Goal: Task Accomplishment & Management: Use online tool/utility

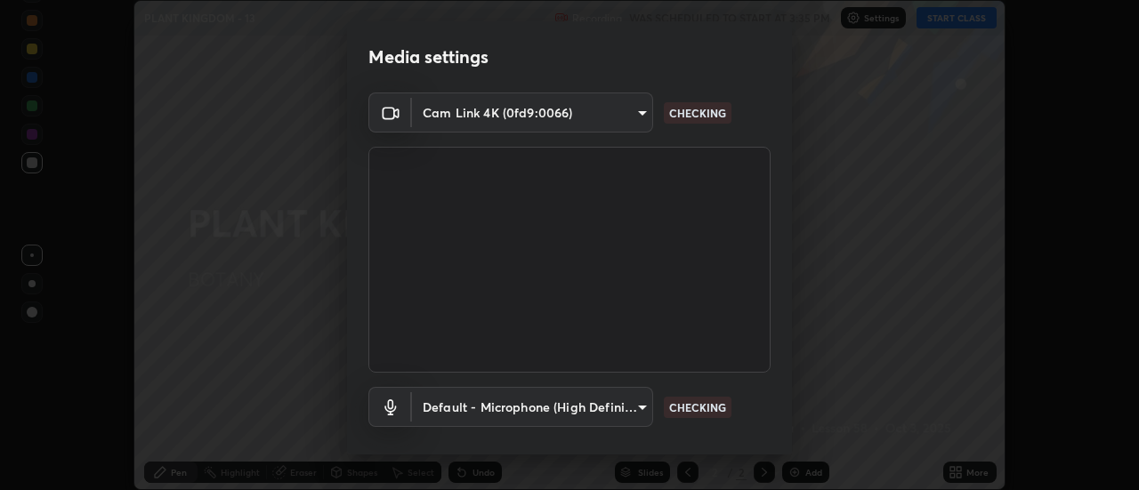
scroll to position [84, 0]
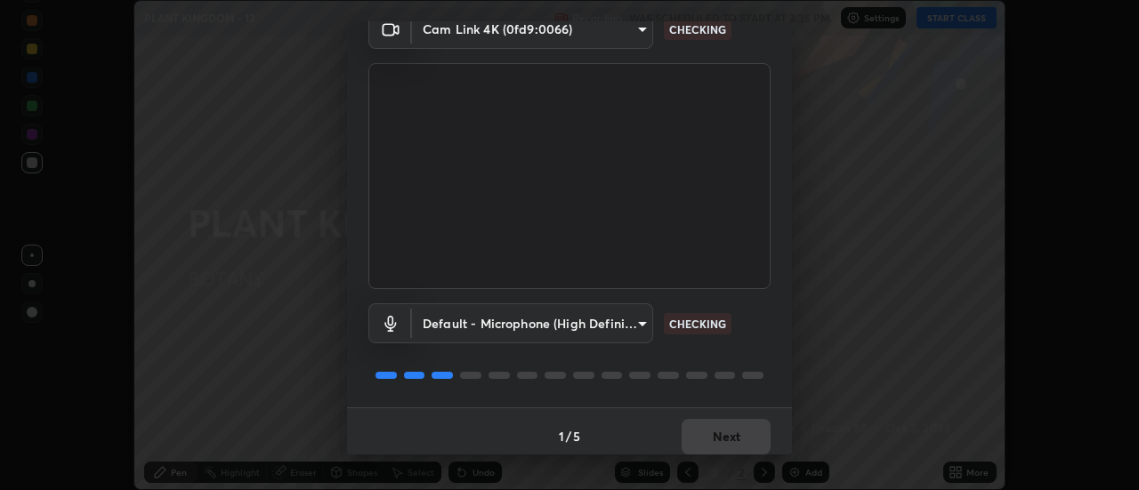
click at [725, 439] on div "1 / 5 Next" at bounding box center [569, 435] width 445 height 57
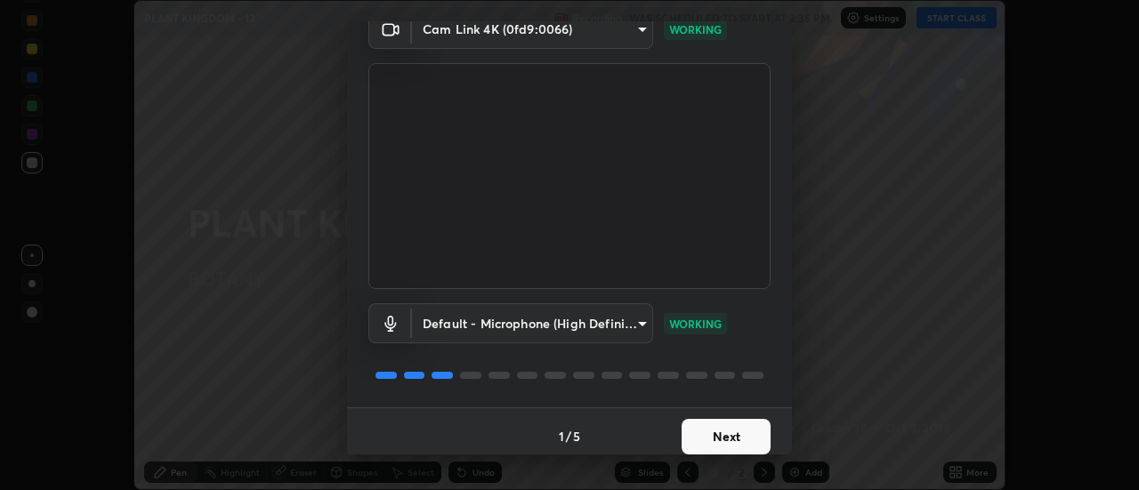
scroll to position [93, 0]
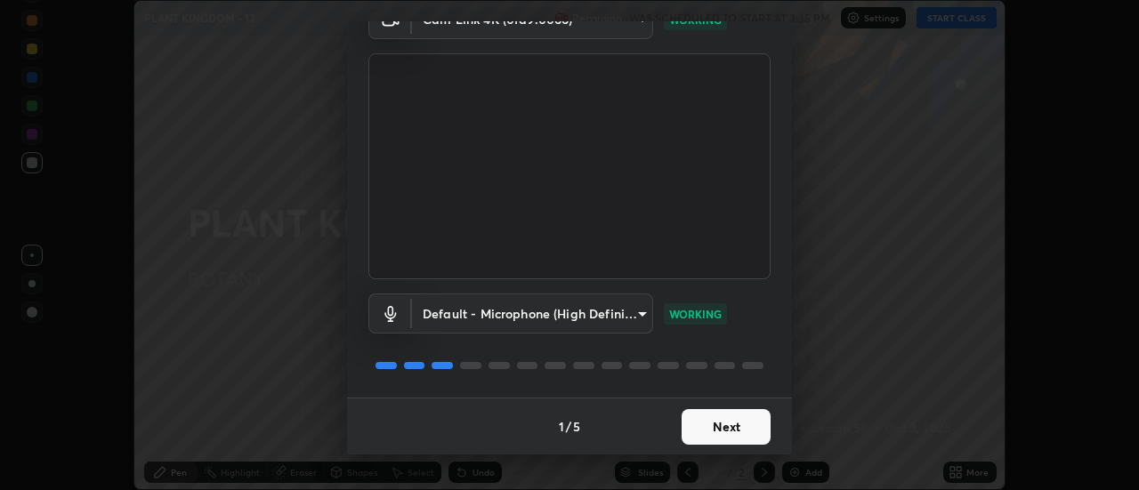
click at [724, 437] on button "Next" at bounding box center [725, 427] width 89 height 36
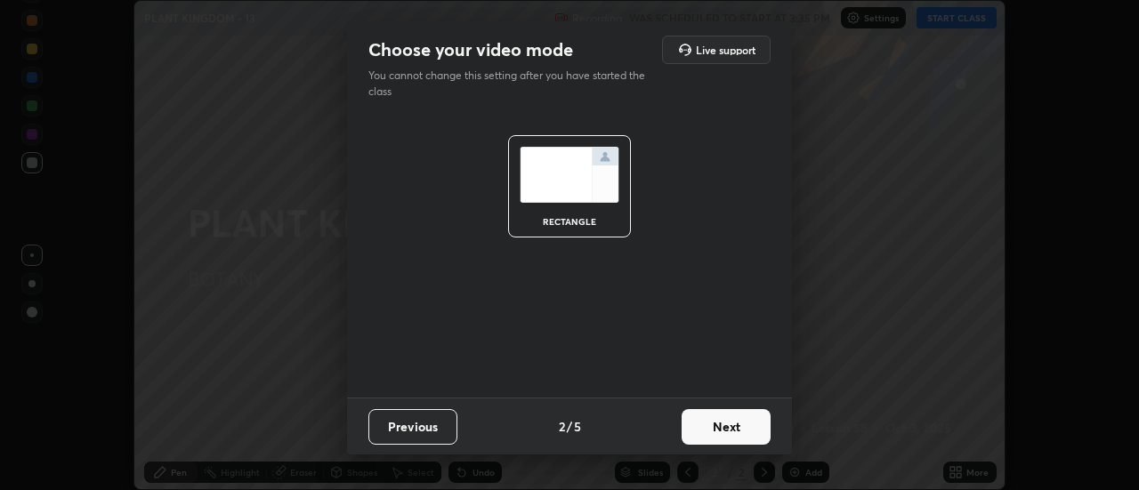
scroll to position [0, 0]
click at [725, 428] on button "Next" at bounding box center [725, 427] width 89 height 36
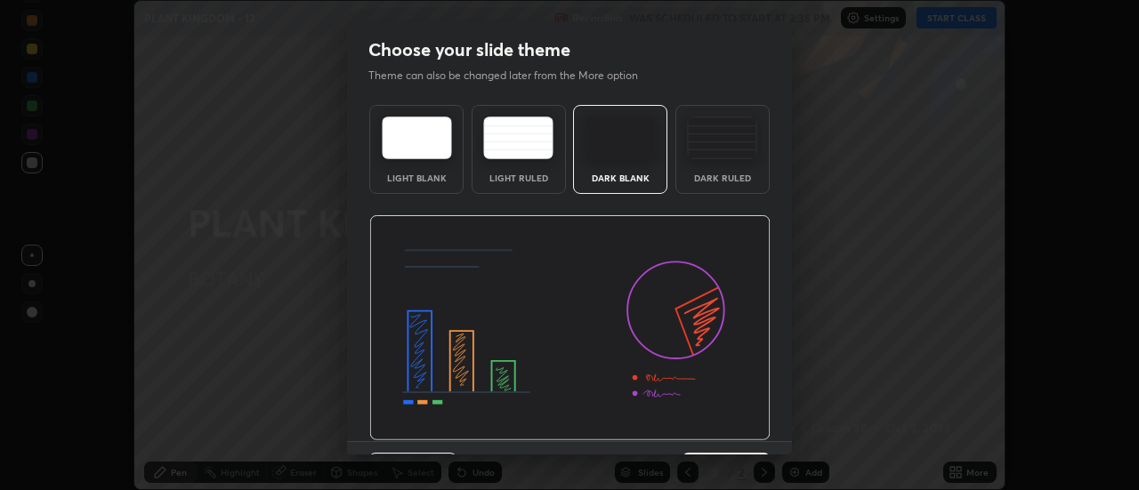
scroll to position [44, 0]
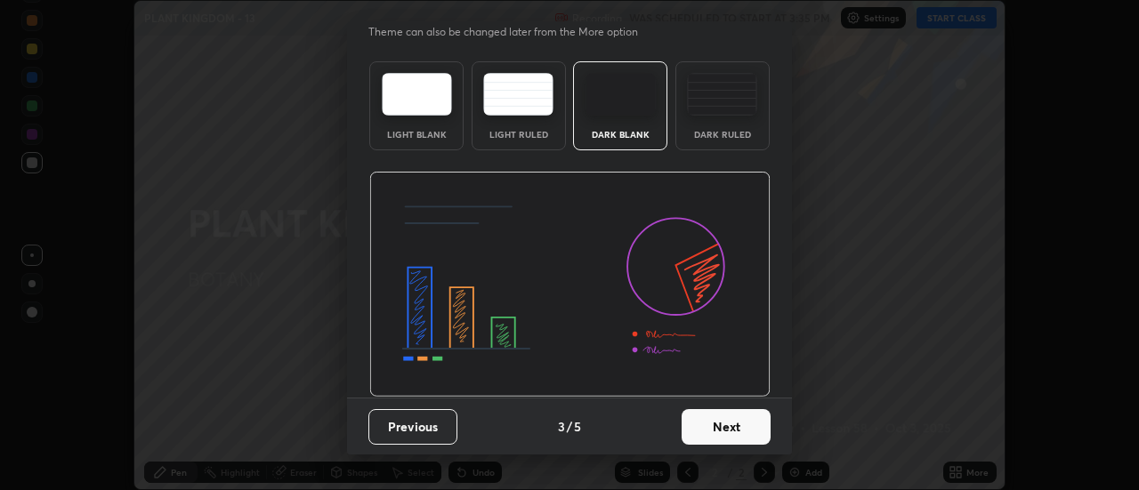
click at [728, 432] on button "Next" at bounding box center [725, 427] width 89 height 36
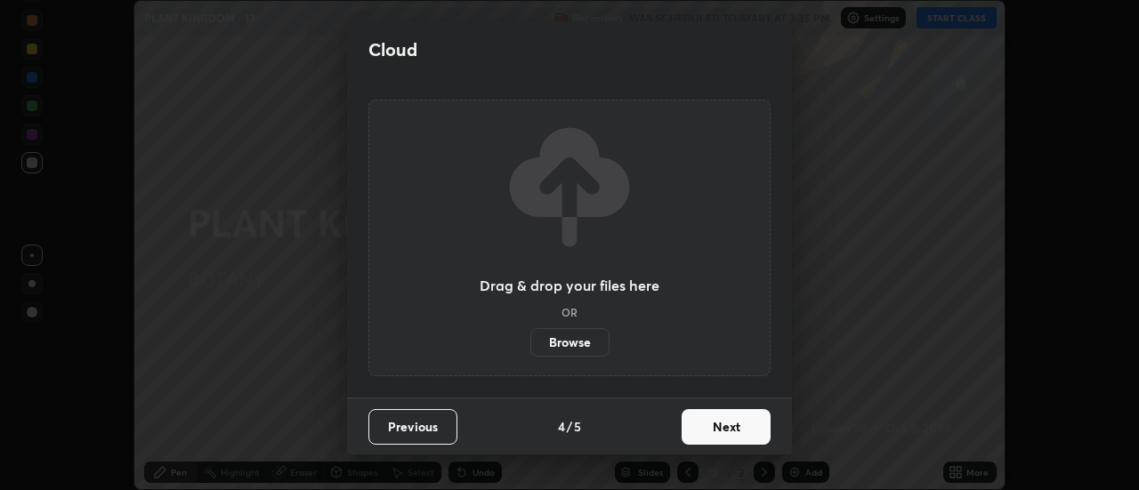
click at [728, 429] on button "Next" at bounding box center [725, 427] width 89 height 36
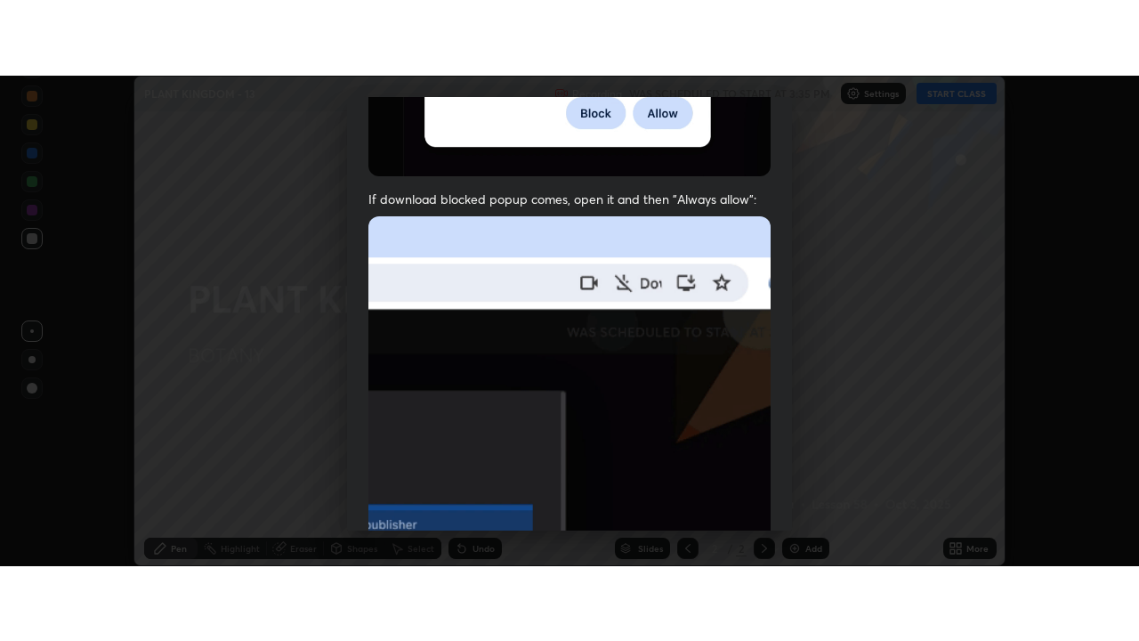
scroll to position [456, 0]
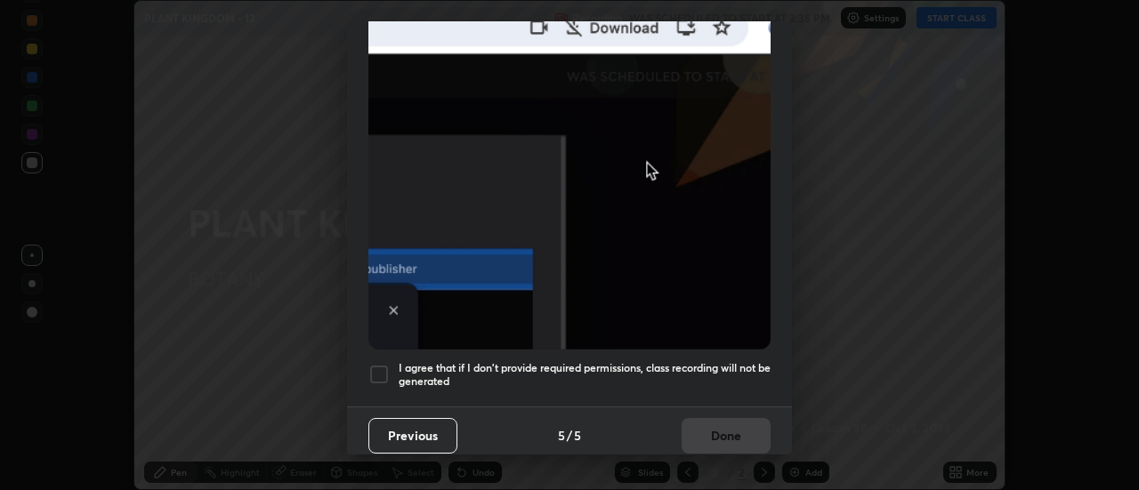
click at [384, 373] on div at bounding box center [378, 374] width 21 height 21
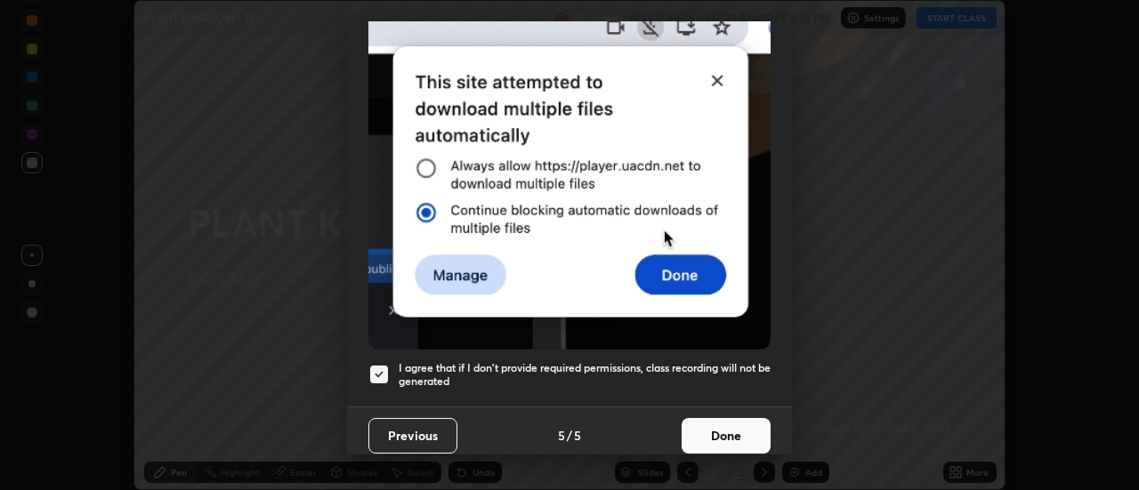
click at [714, 429] on button "Done" at bounding box center [725, 436] width 89 height 36
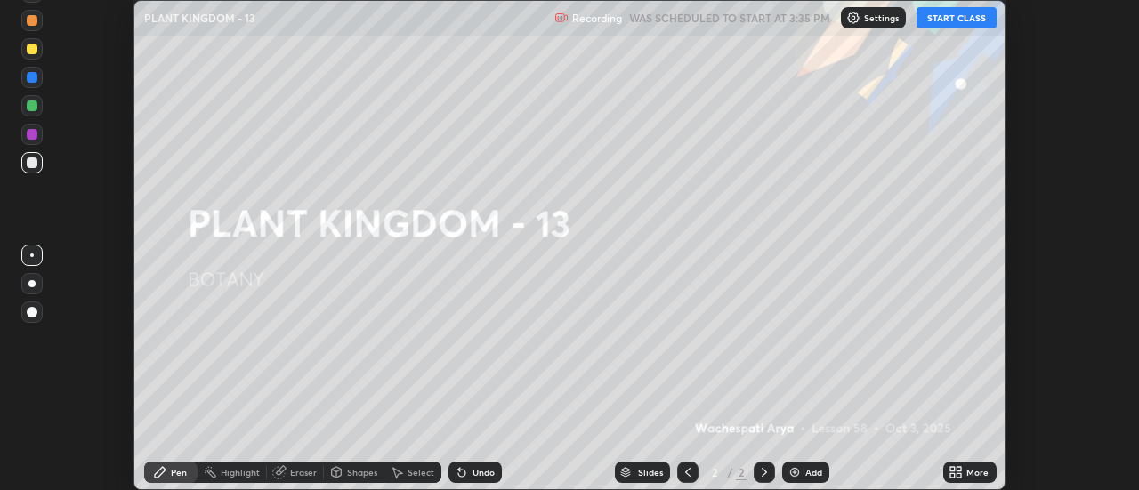
click at [965, 475] on div "More" at bounding box center [969, 472] width 53 height 21
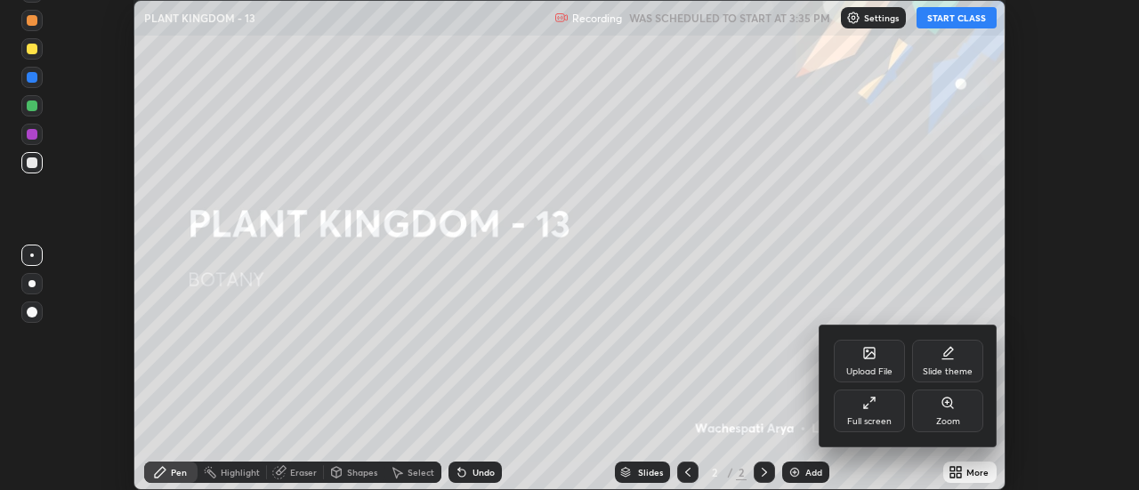
click at [875, 407] on icon at bounding box center [869, 403] width 14 height 14
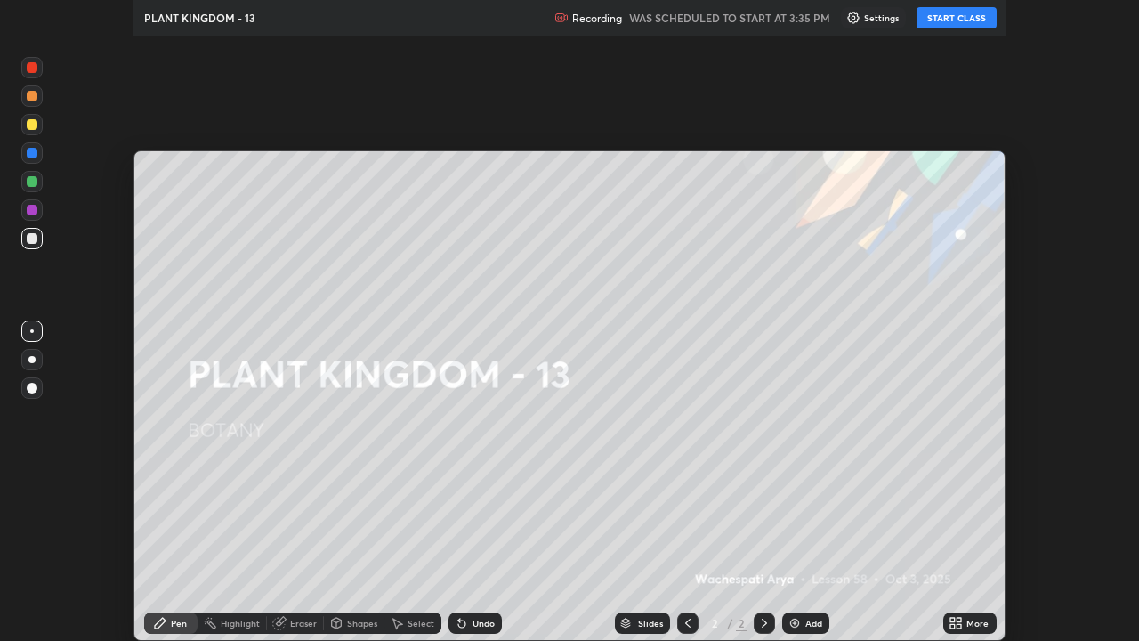
scroll to position [641, 1139]
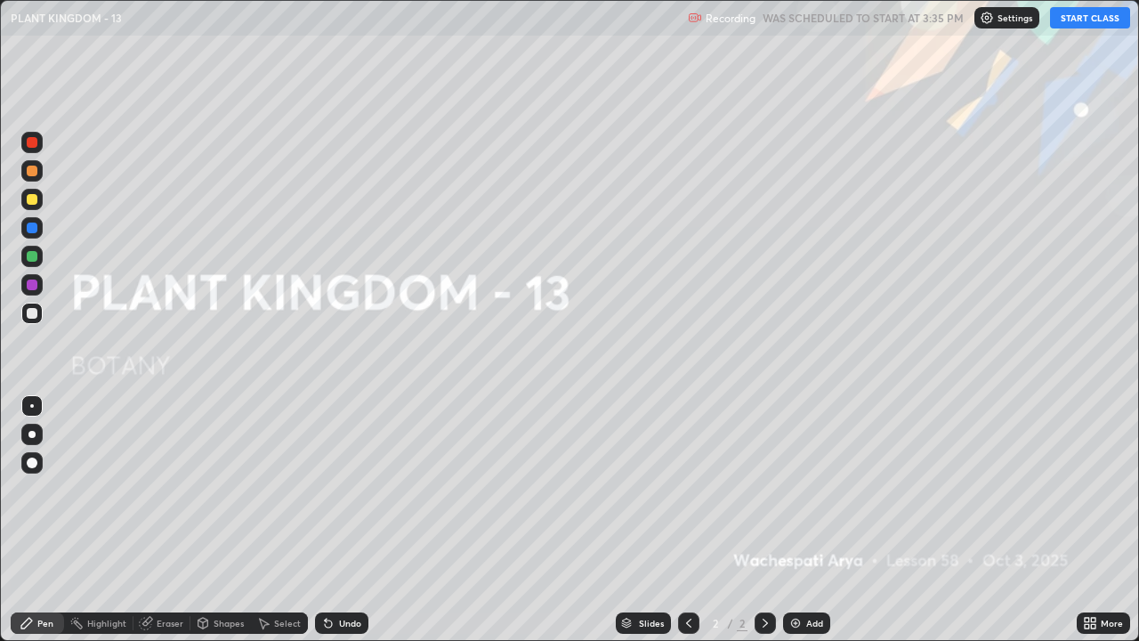
click at [1085, 14] on button "START CLASS" at bounding box center [1090, 17] width 80 height 21
click at [793, 489] on img at bounding box center [795, 623] width 14 height 14
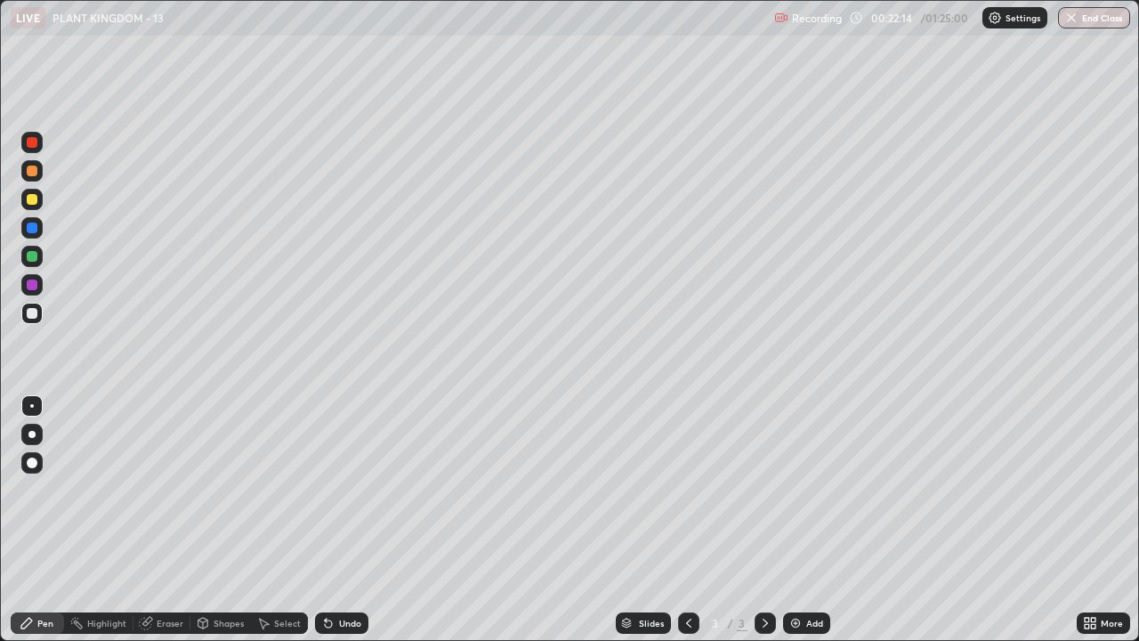
click at [28, 179] on div at bounding box center [31, 170] width 21 height 21
click at [29, 433] on div at bounding box center [31, 434] width 7 height 7
click at [32, 434] on div at bounding box center [31, 434] width 7 height 7
click at [27, 312] on div at bounding box center [32, 313] width 11 height 11
click at [30, 261] on div at bounding box center [32, 256] width 11 height 11
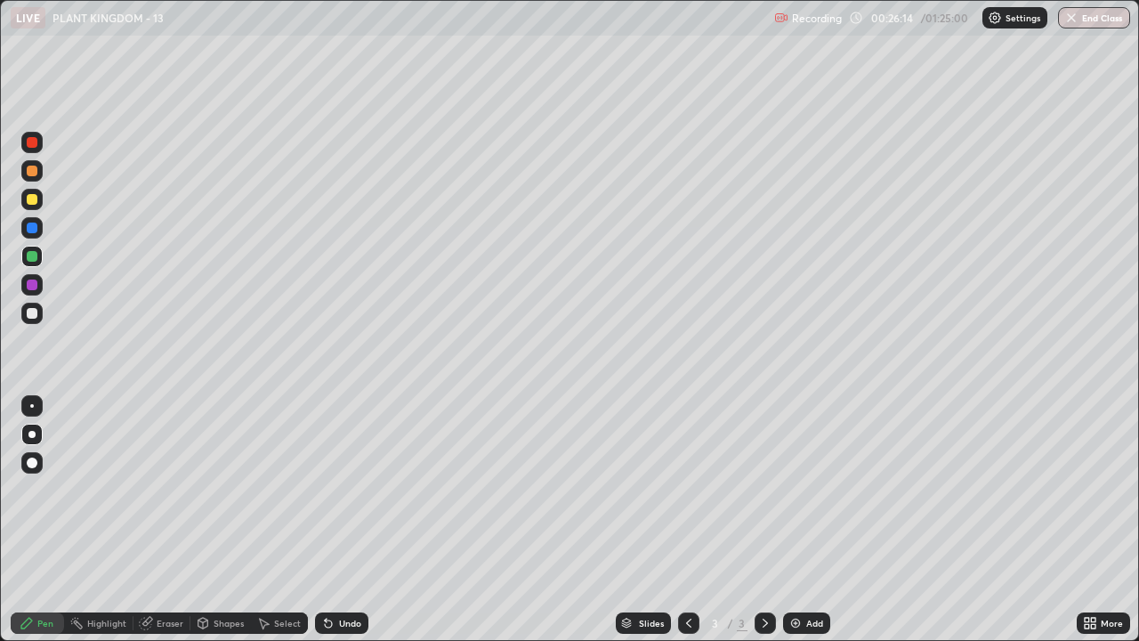
click at [24, 321] on div at bounding box center [31, 312] width 21 height 21
click at [32, 310] on div at bounding box center [32, 313] width 11 height 11
click at [356, 489] on div "Undo" at bounding box center [350, 622] width 22 height 9
click at [348, 489] on div "Undo" at bounding box center [350, 622] width 22 height 9
click at [271, 489] on div "Select" at bounding box center [279, 622] width 57 height 21
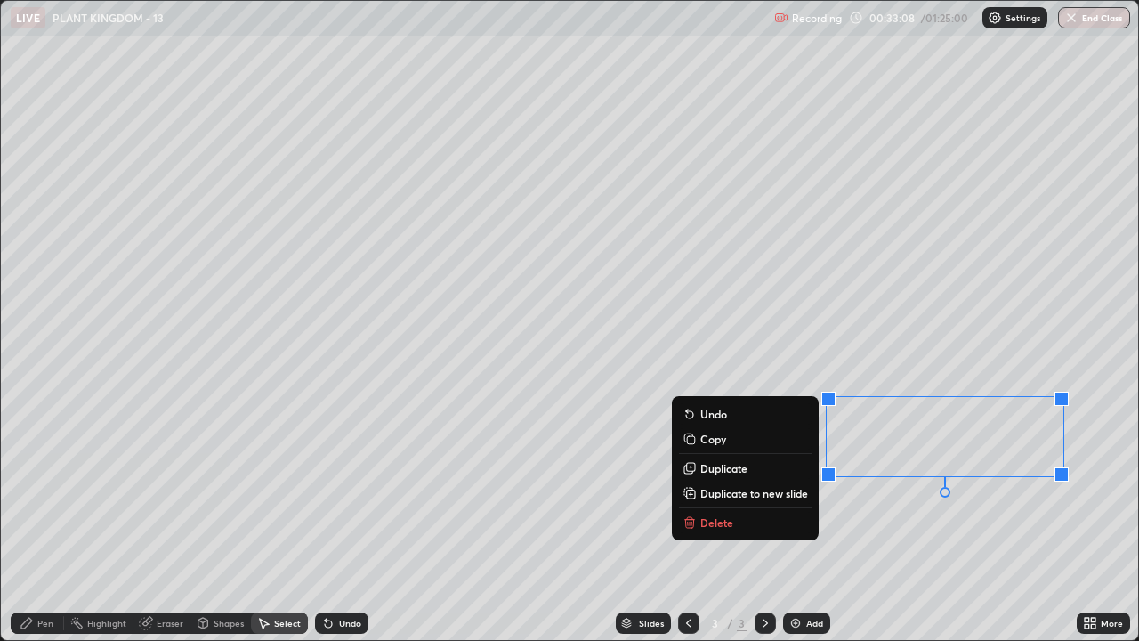
click at [735, 489] on button "Delete" at bounding box center [745, 522] width 133 height 21
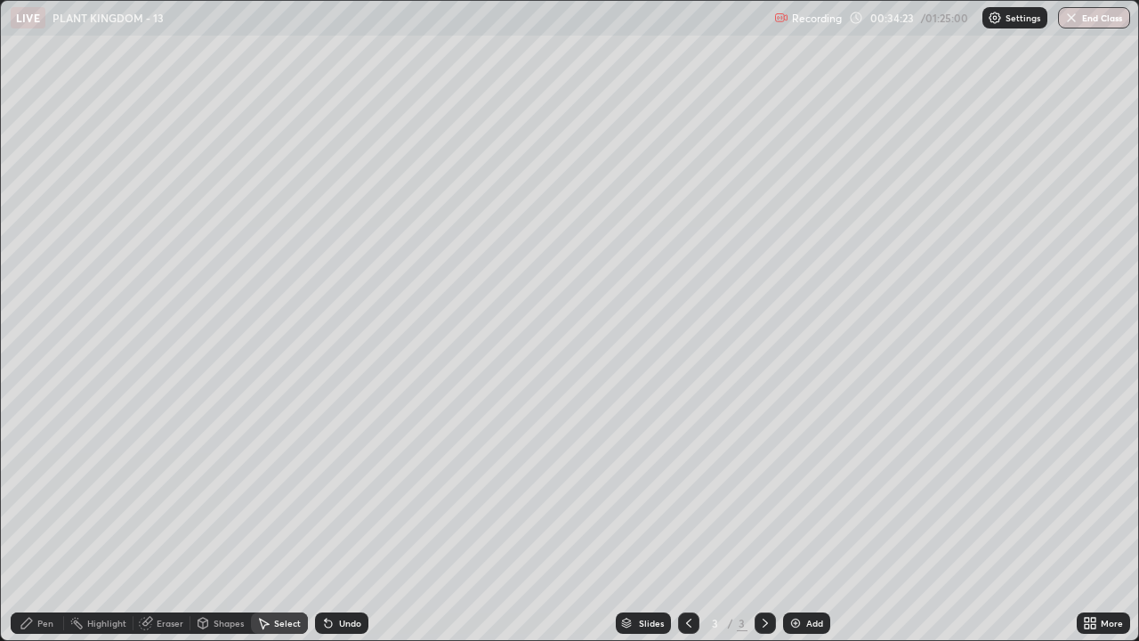
click at [47, 489] on div "Pen" at bounding box center [45, 622] width 16 height 9
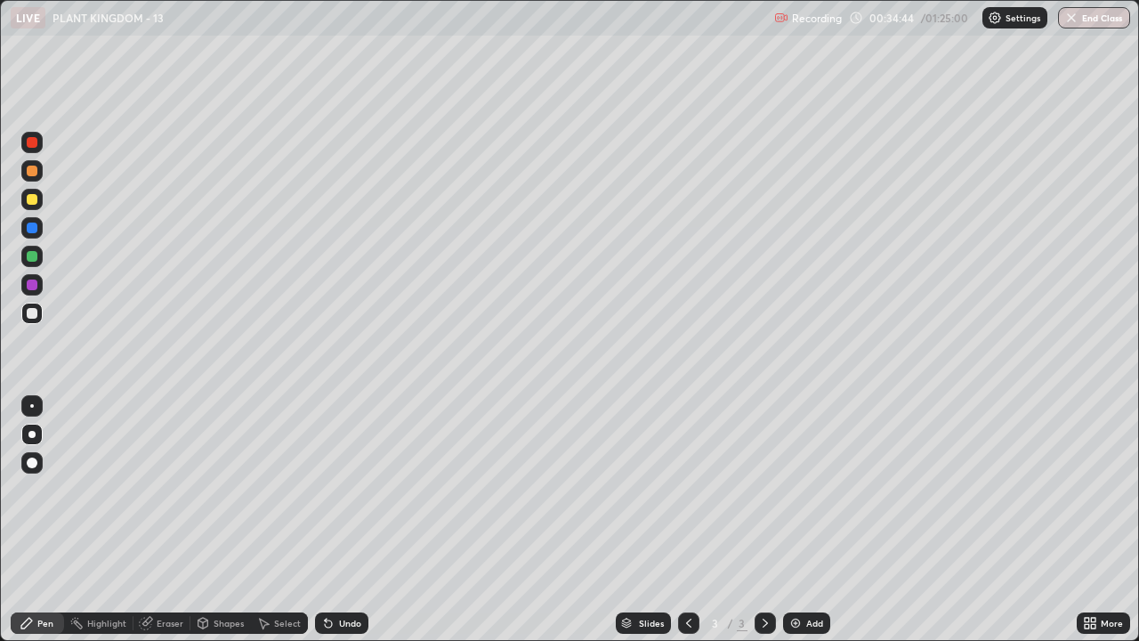
click at [279, 489] on div "Select" at bounding box center [287, 622] width 27 height 9
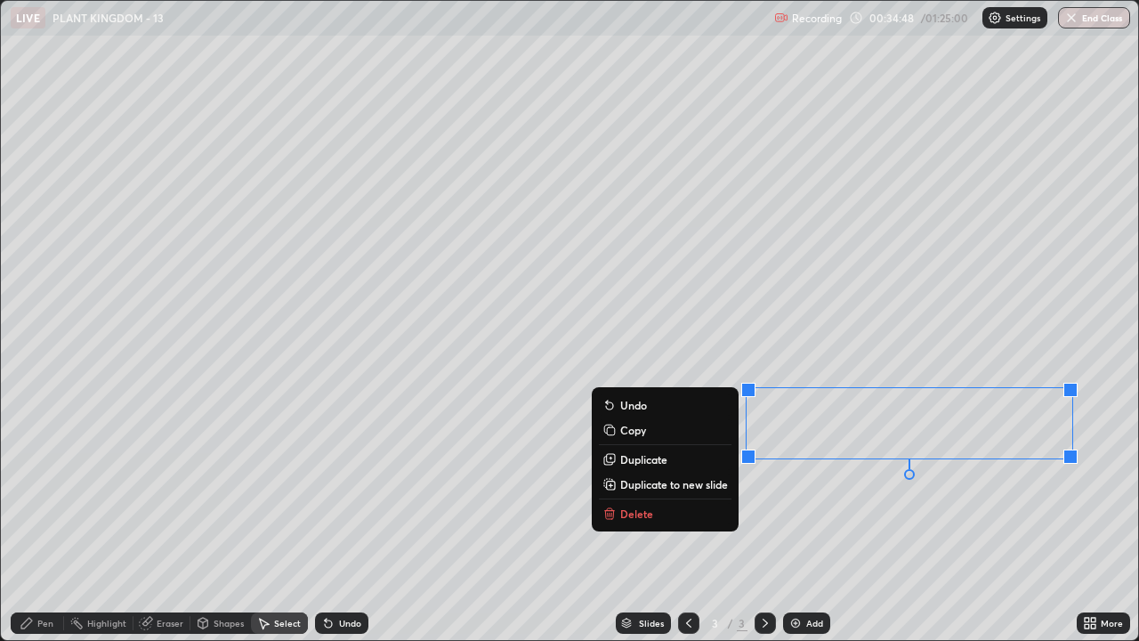
click at [673, 489] on button "Delete" at bounding box center [665, 513] width 133 height 21
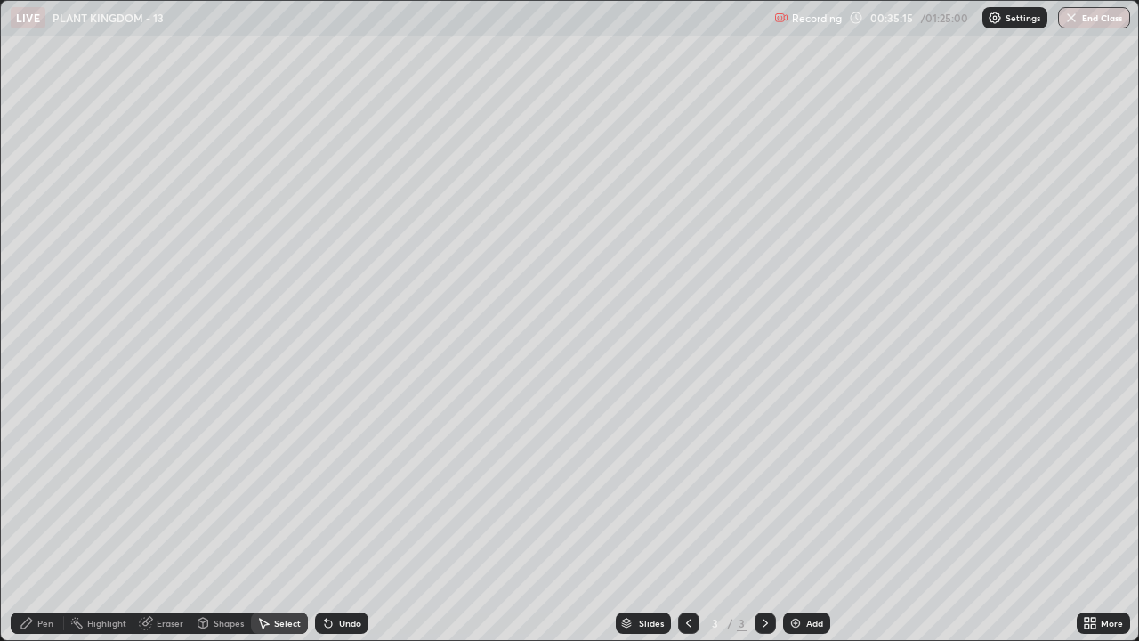
click at [40, 489] on div "Pen" at bounding box center [45, 622] width 16 height 9
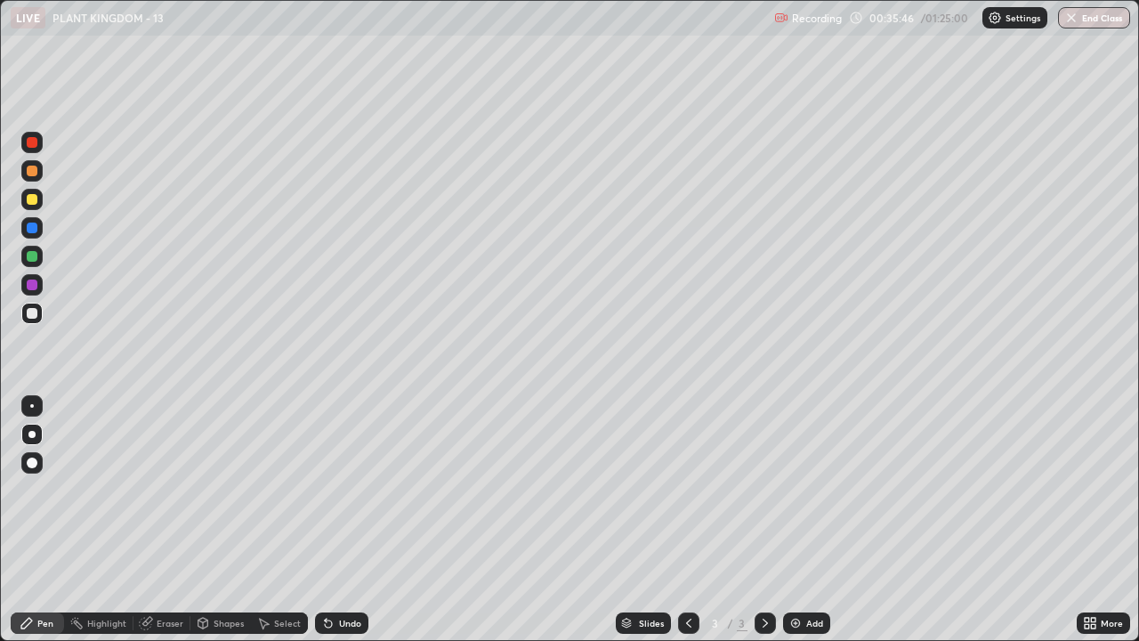
click at [286, 489] on div "Select" at bounding box center [287, 622] width 27 height 9
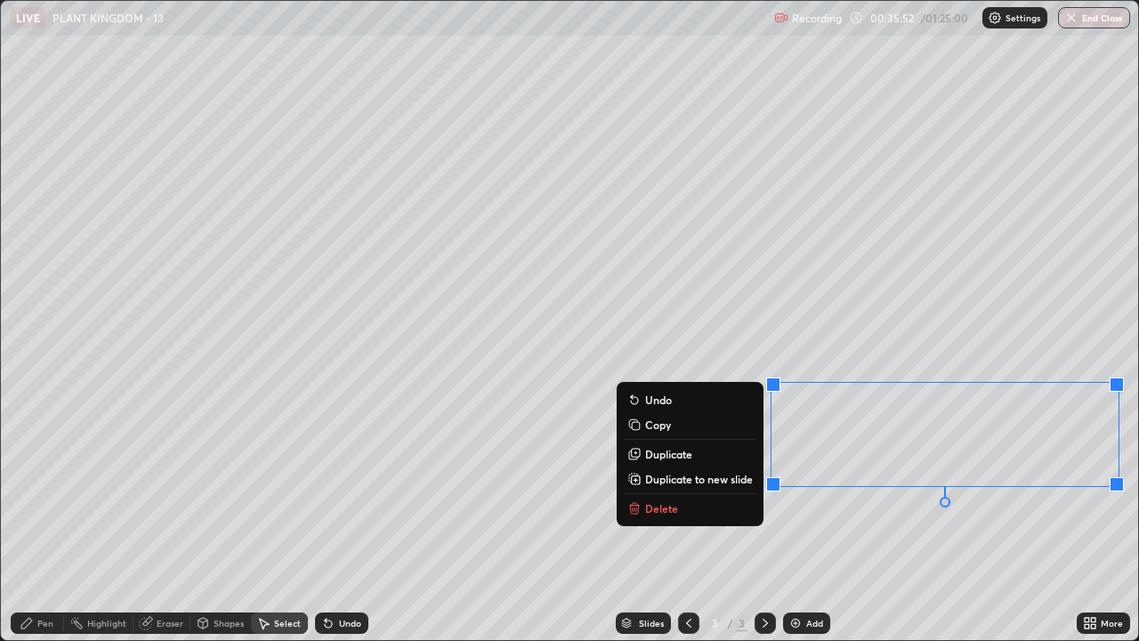
click at [675, 489] on button "Delete" at bounding box center [690, 507] width 133 height 21
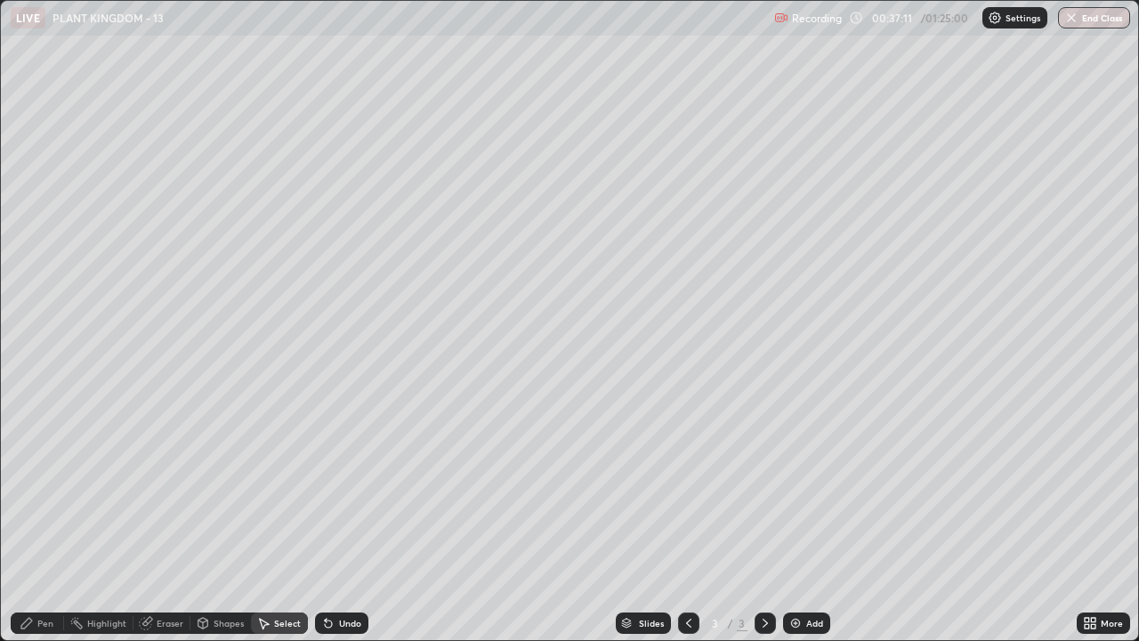
click at [41, 489] on div "Pen" at bounding box center [45, 622] width 16 height 9
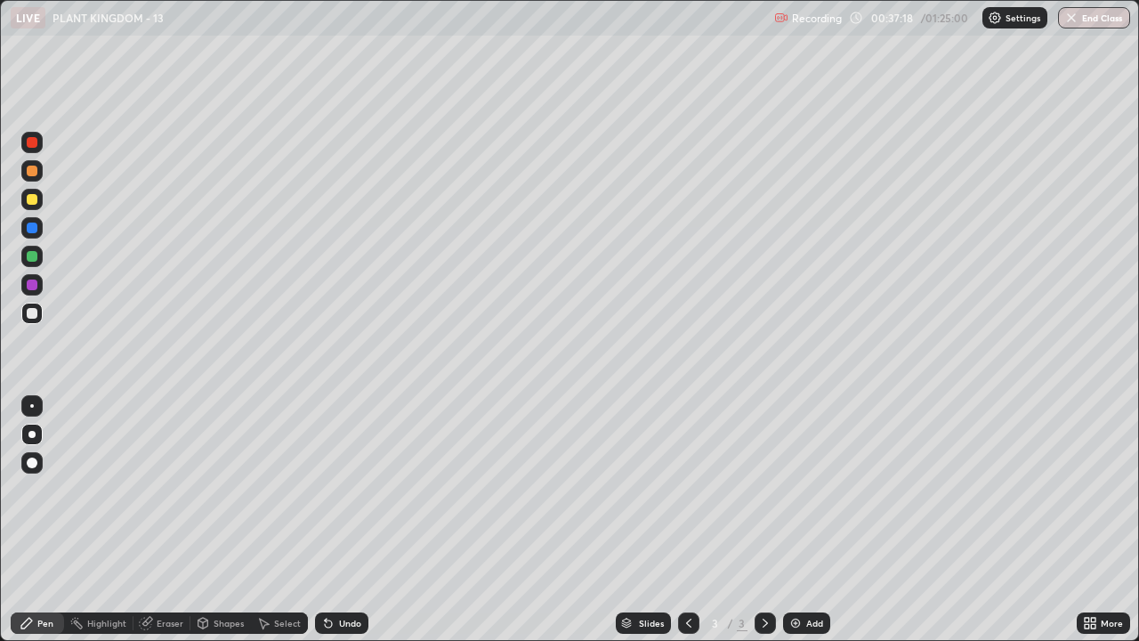
click at [345, 489] on div "Undo" at bounding box center [350, 622] width 22 height 9
click at [296, 489] on div "Select" at bounding box center [287, 622] width 27 height 9
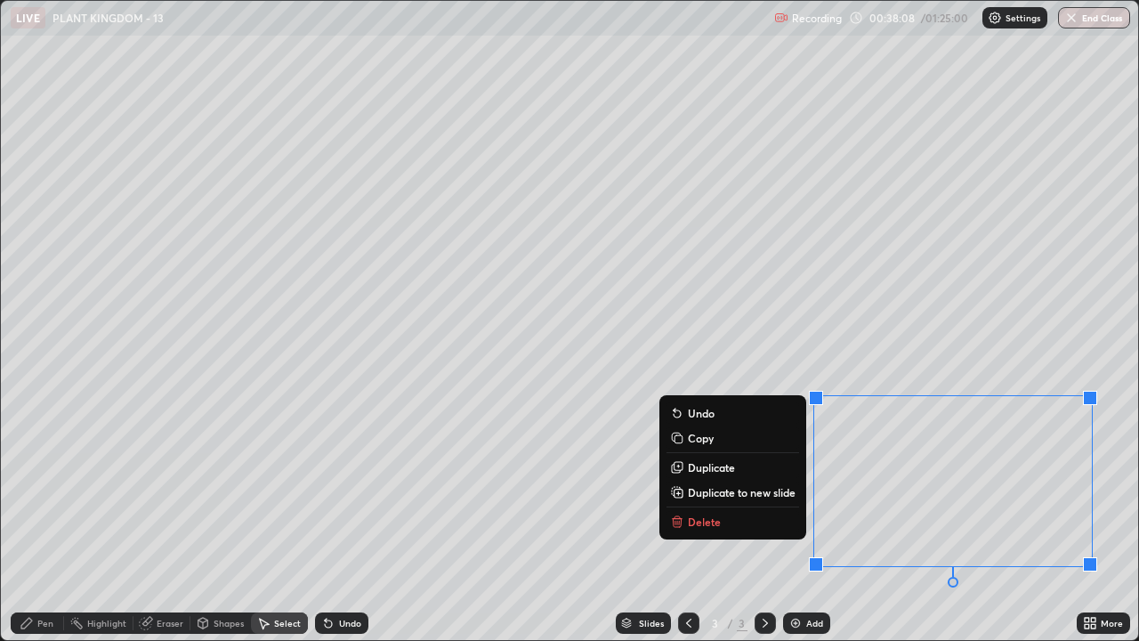
click at [684, 489] on button "Delete" at bounding box center [732, 521] width 133 height 21
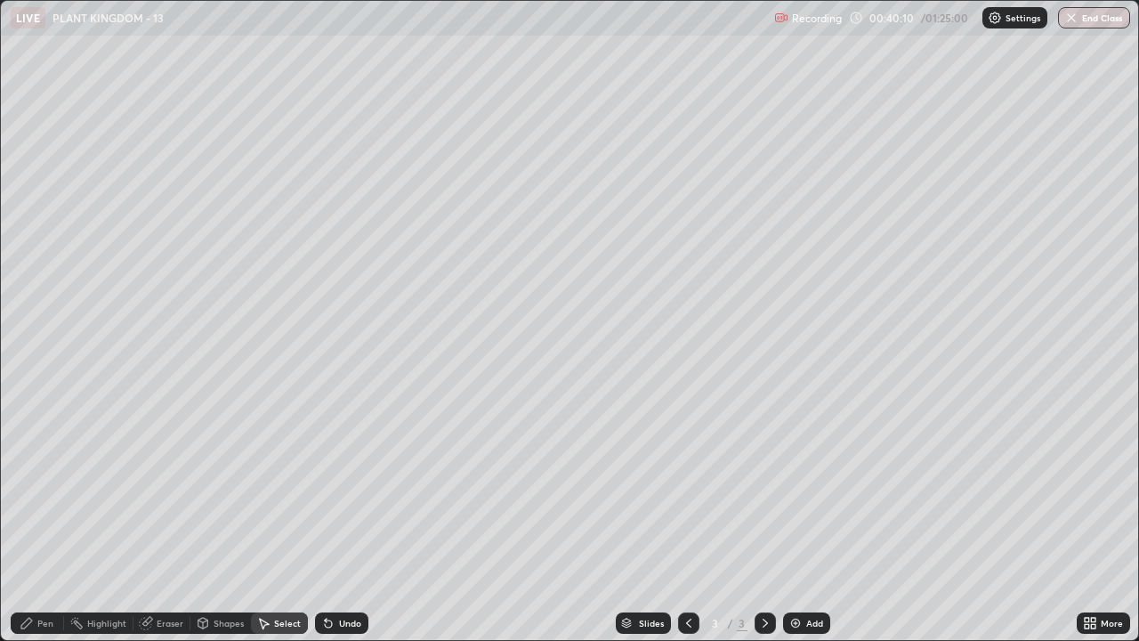
click at [56, 489] on div "Pen" at bounding box center [37, 622] width 53 height 21
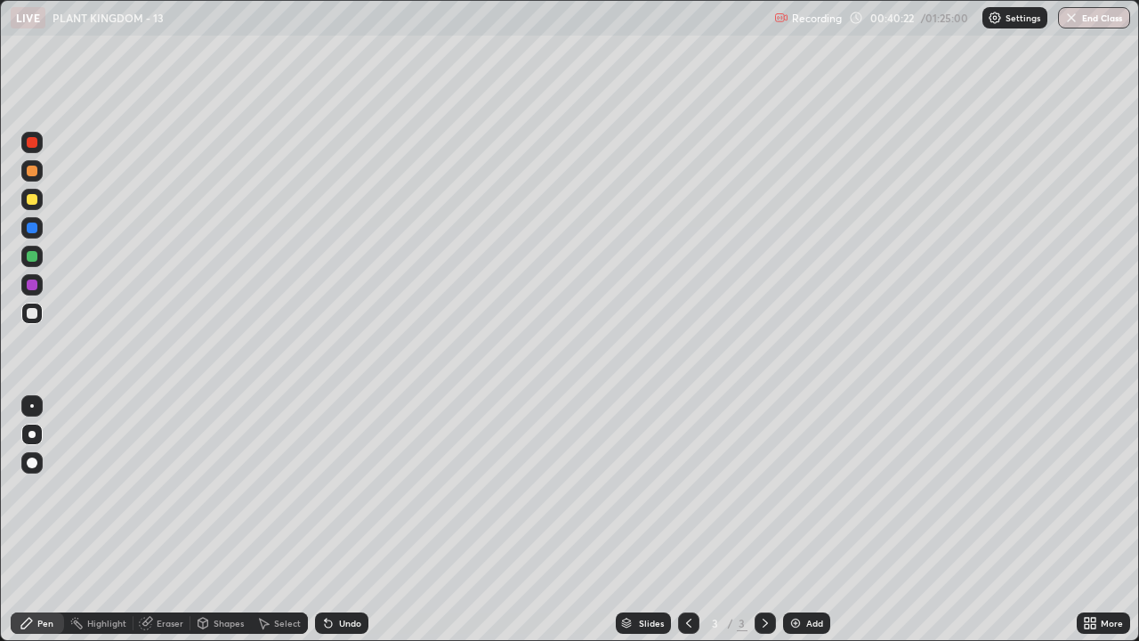
click at [289, 489] on div "Select" at bounding box center [287, 622] width 27 height 9
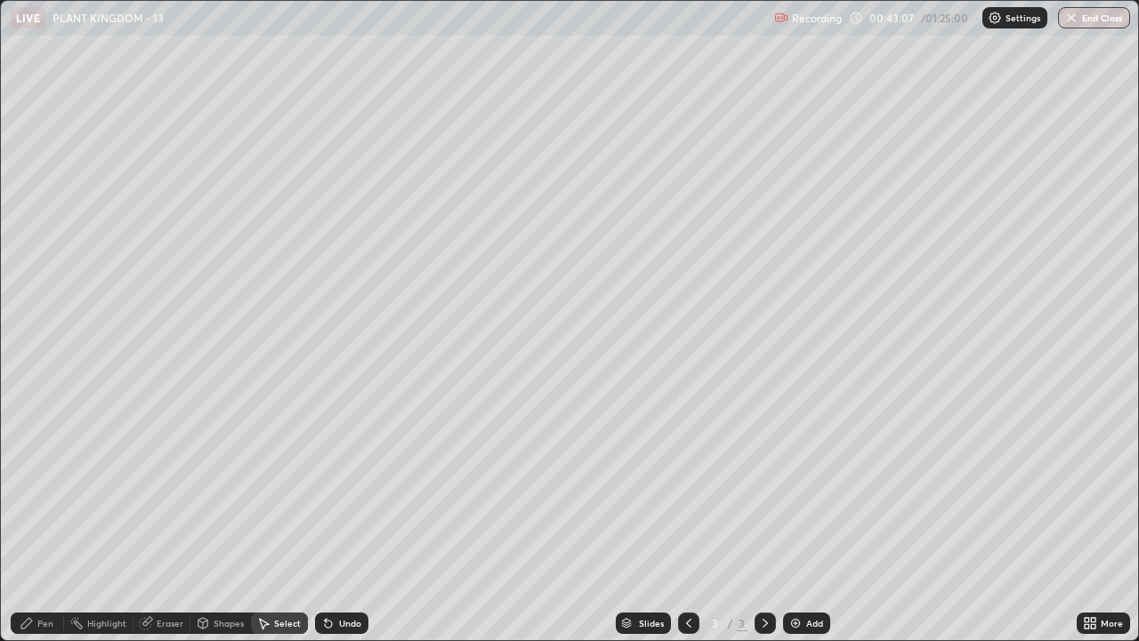
click at [48, 489] on div "Pen" at bounding box center [45, 622] width 16 height 9
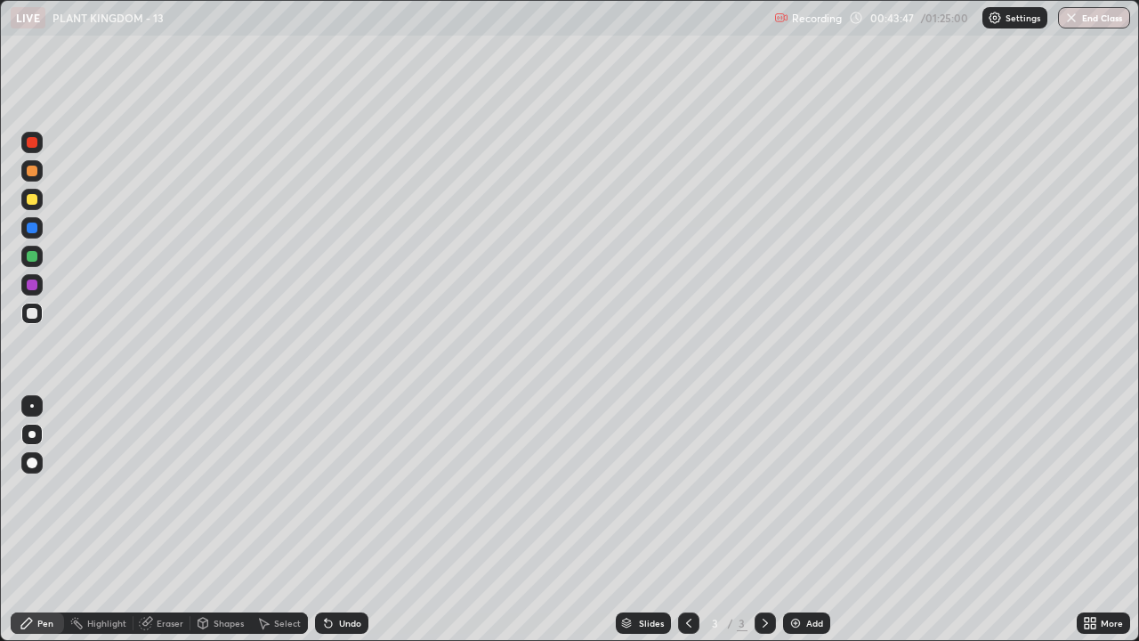
click at [278, 489] on div "Select" at bounding box center [287, 622] width 27 height 9
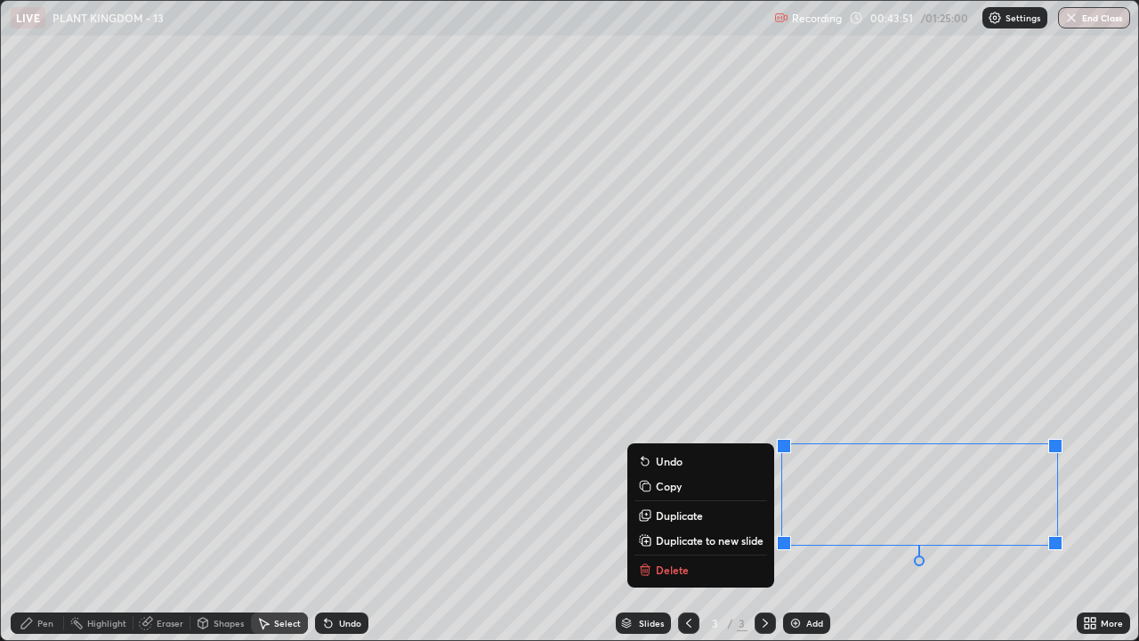
click at [686, 489] on button "Delete" at bounding box center [700, 569] width 133 height 21
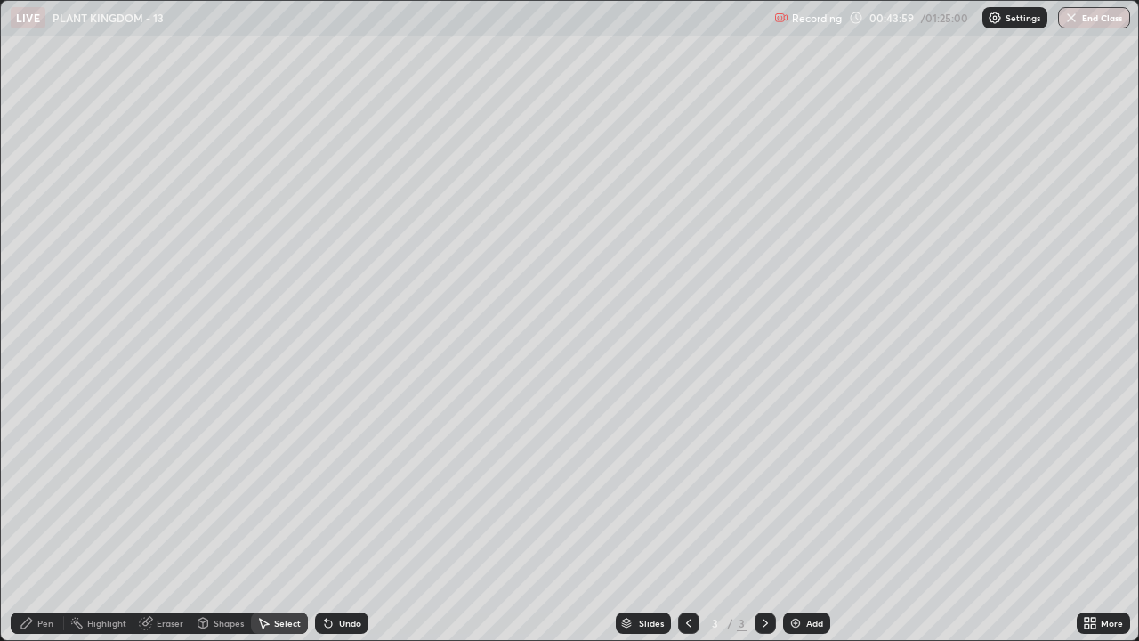
click at [794, 489] on img at bounding box center [795, 623] width 14 height 14
click at [33, 489] on icon at bounding box center [27, 623] width 14 height 14
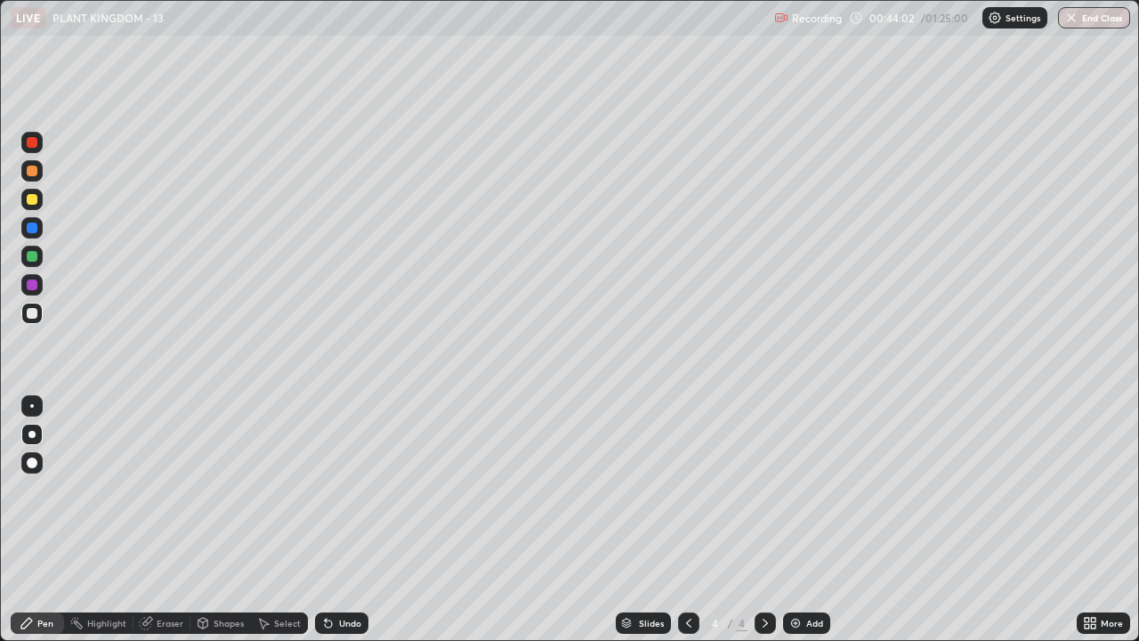
click at [33, 258] on div at bounding box center [32, 256] width 11 height 11
click at [28, 170] on div at bounding box center [32, 170] width 11 height 11
click at [28, 254] on div at bounding box center [32, 256] width 11 height 11
click at [32, 261] on div at bounding box center [32, 256] width 11 height 11
click at [39, 174] on div at bounding box center [31, 170] width 21 height 21
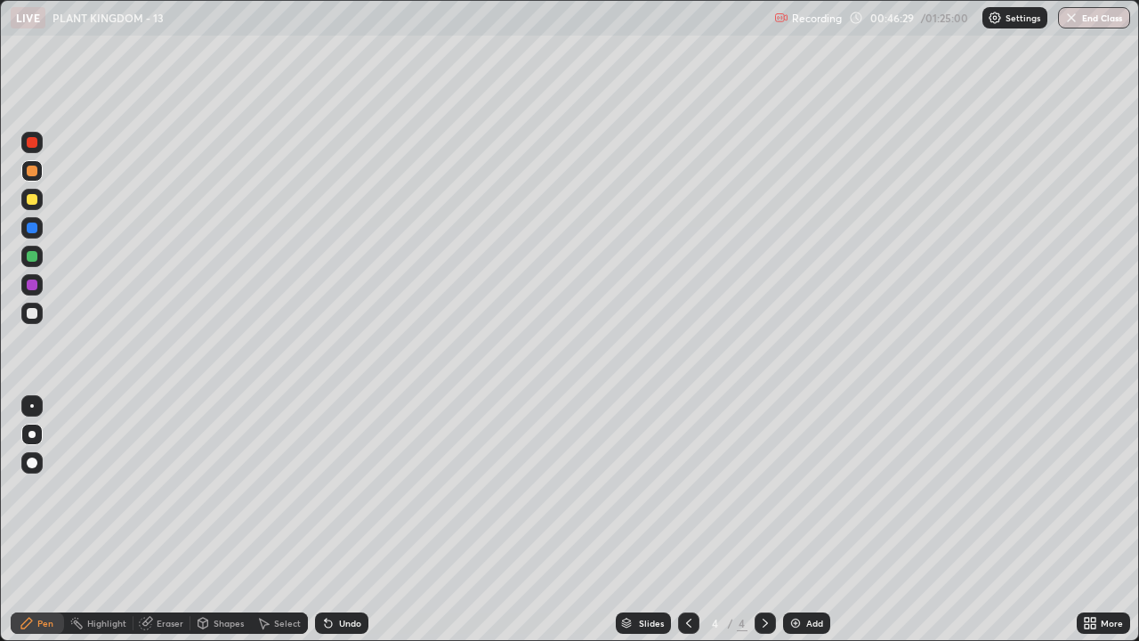
click at [32, 173] on div at bounding box center [32, 170] width 11 height 11
click at [32, 206] on div at bounding box center [31, 199] width 21 height 21
click at [287, 489] on div "Select" at bounding box center [287, 622] width 27 height 9
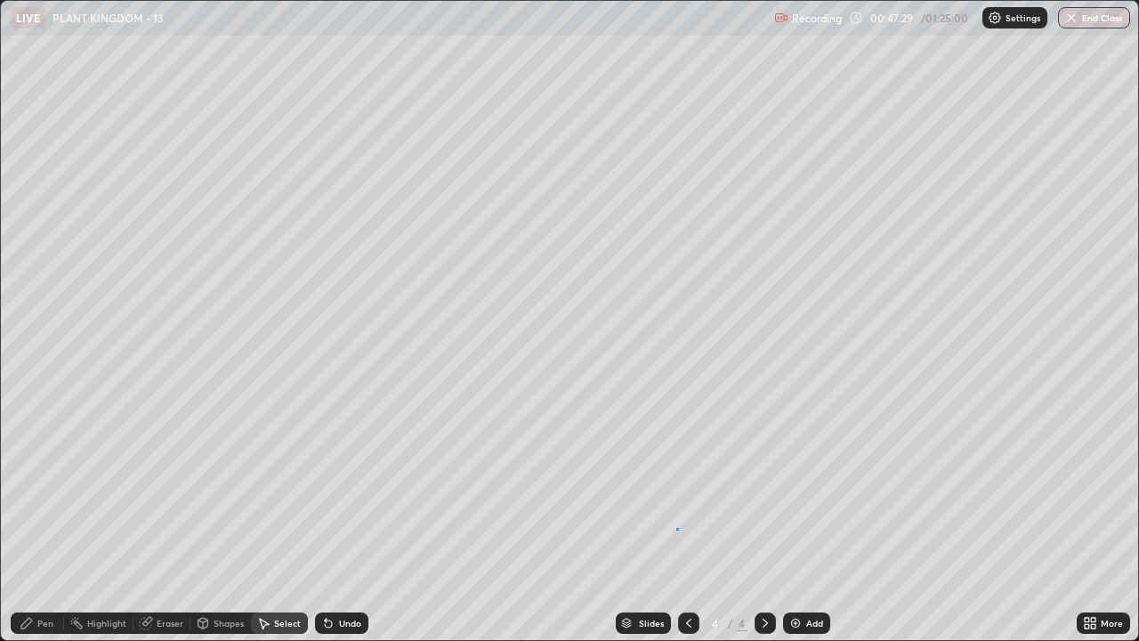
click at [677, 489] on div "0 ° Undo Copy Duplicate Duplicate to new slide Delete" at bounding box center [569, 320] width 1137 height 639
click at [31, 489] on icon at bounding box center [27, 623] width 14 height 14
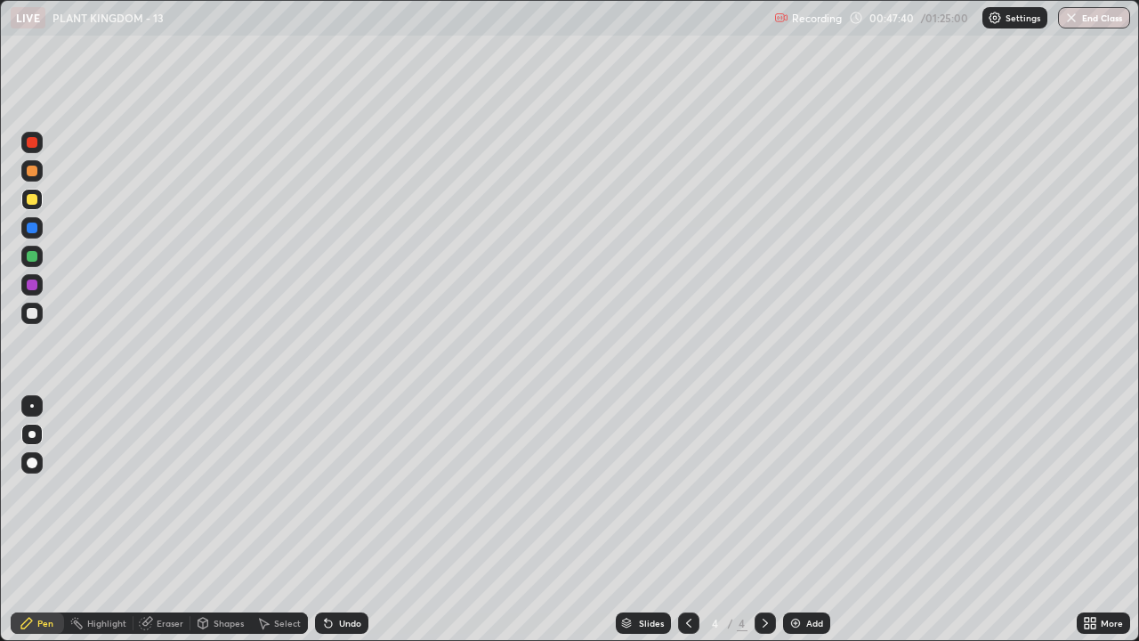
click at [31, 311] on div at bounding box center [32, 313] width 11 height 11
click at [167, 489] on div "Eraser" at bounding box center [170, 622] width 27 height 9
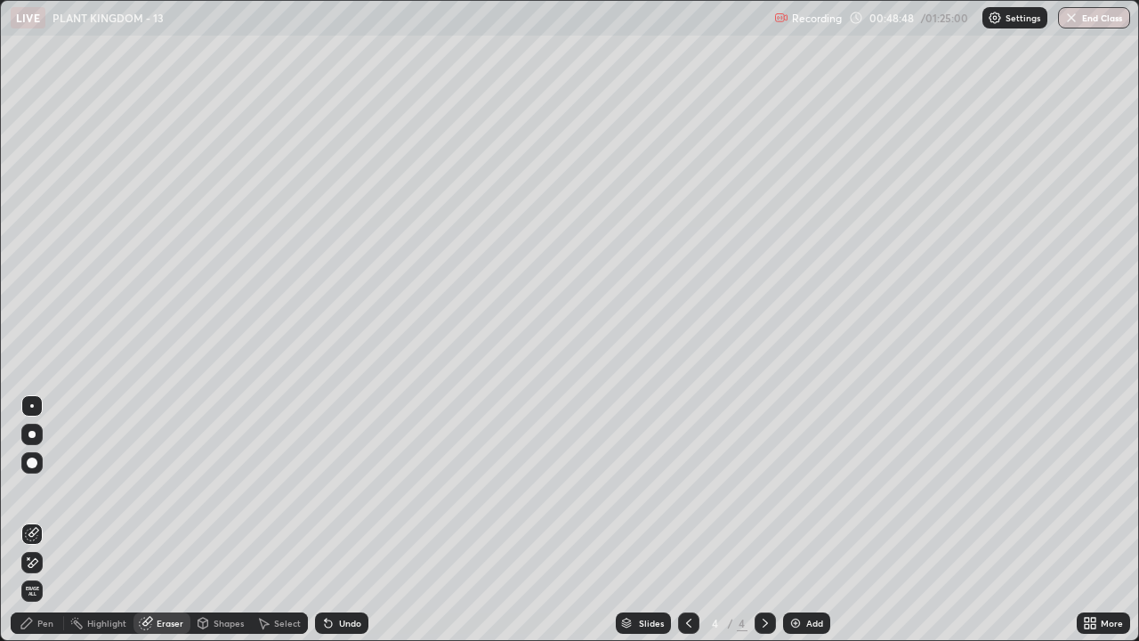
click at [62, 489] on div "Pen" at bounding box center [37, 622] width 53 height 21
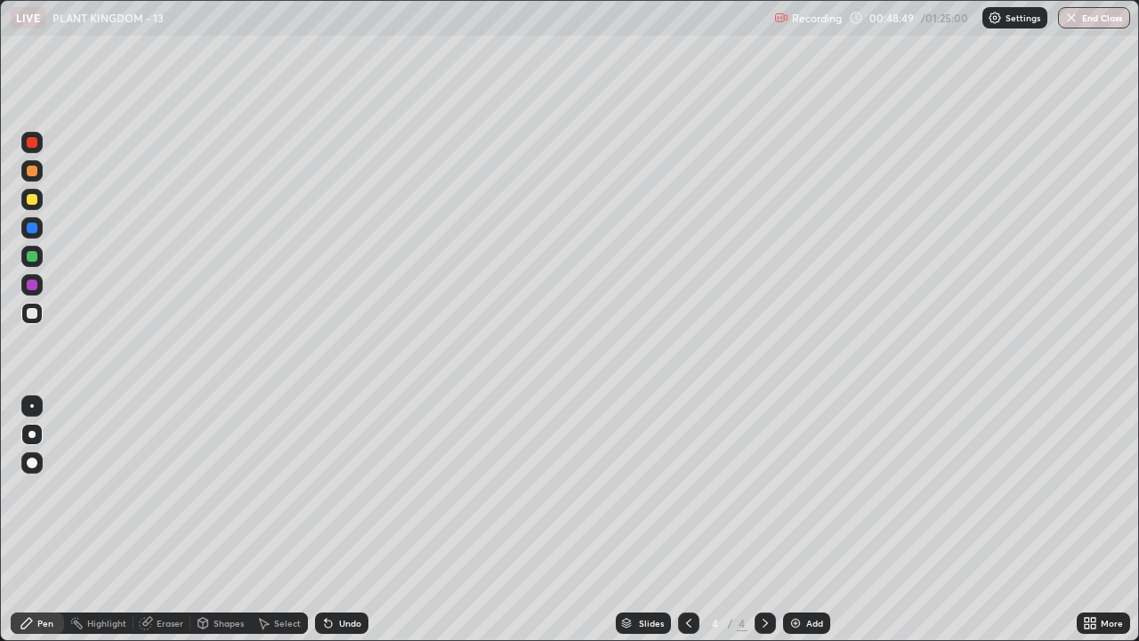
click at [35, 200] on div at bounding box center [32, 199] width 11 height 11
click at [345, 489] on div "Undo" at bounding box center [350, 622] width 22 height 9
click at [347, 489] on div "Undo" at bounding box center [350, 622] width 22 height 9
click at [31, 314] on div at bounding box center [32, 313] width 11 height 11
click at [29, 226] on div at bounding box center [32, 227] width 11 height 11
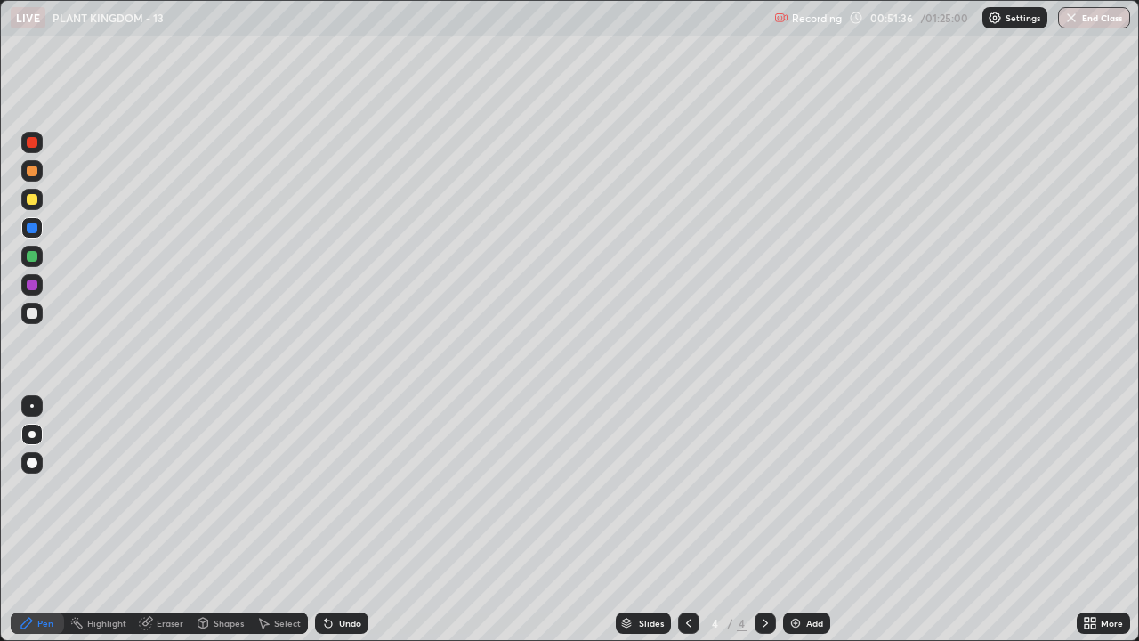
click at [792, 489] on img at bounding box center [795, 623] width 14 height 14
click at [33, 202] on div at bounding box center [32, 199] width 11 height 11
click at [28, 312] on div at bounding box center [32, 313] width 11 height 11
click at [30, 173] on div at bounding box center [32, 170] width 11 height 11
click at [28, 228] on div at bounding box center [32, 227] width 11 height 11
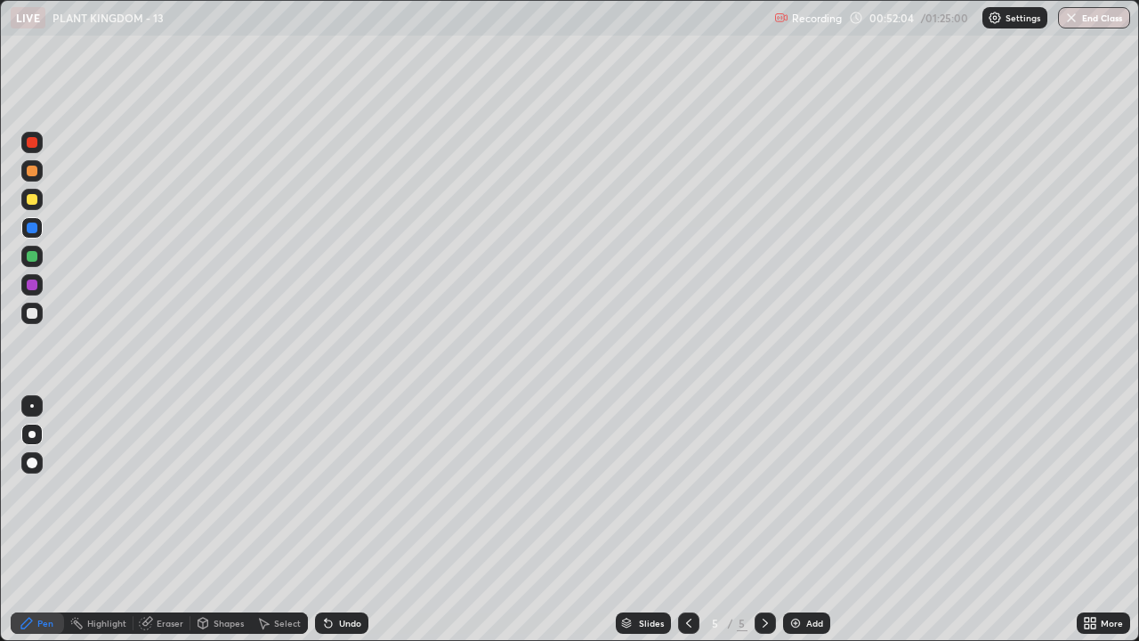
click at [103, 489] on div "Highlight" at bounding box center [106, 622] width 39 height 9
click at [29, 209] on div at bounding box center [31, 199] width 21 height 21
click at [342, 489] on div "Undo" at bounding box center [350, 622] width 22 height 9
click at [20, 489] on icon at bounding box center [27, 623] width 14 height 14
click at [165, 489] on div "Eraser" at bounding box center [170, 622] width 27 height 9
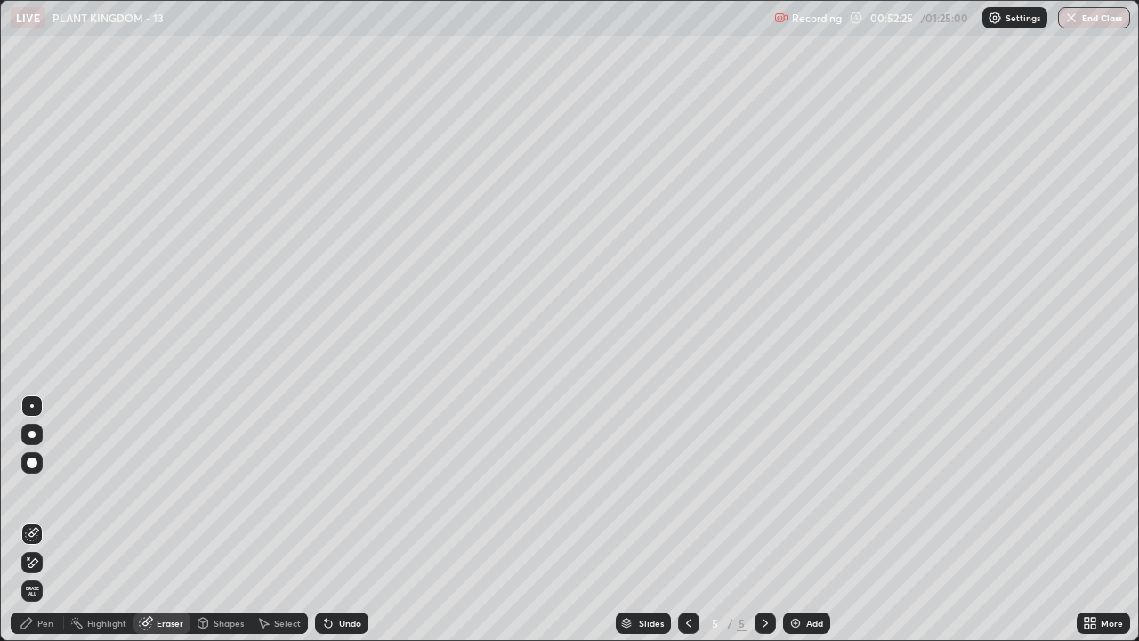
click at [46, 489] on div "Pen" at bounding box center [45, 622] width 16 height 9
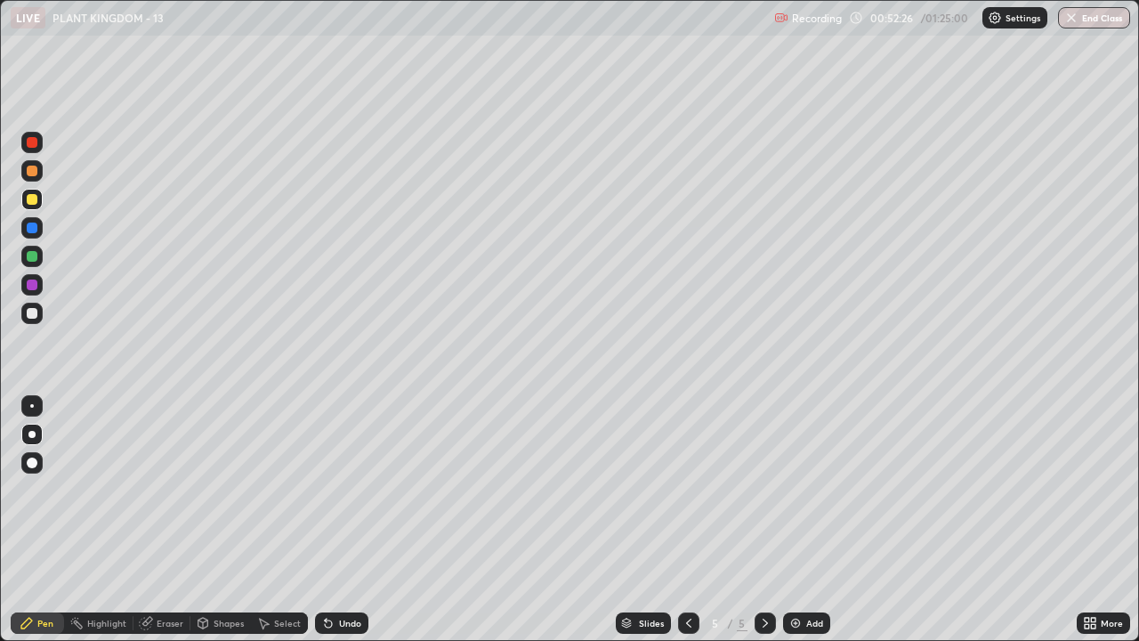
click at [33, 238] on div at bounding box center [31, 227] width 21 height 21
click at [28, 314] on div at bounding box center [32, 313] width 11 height 11
click at [157, 489] on div "Eraser" at bounding box center [170, 622] width 27 height 9
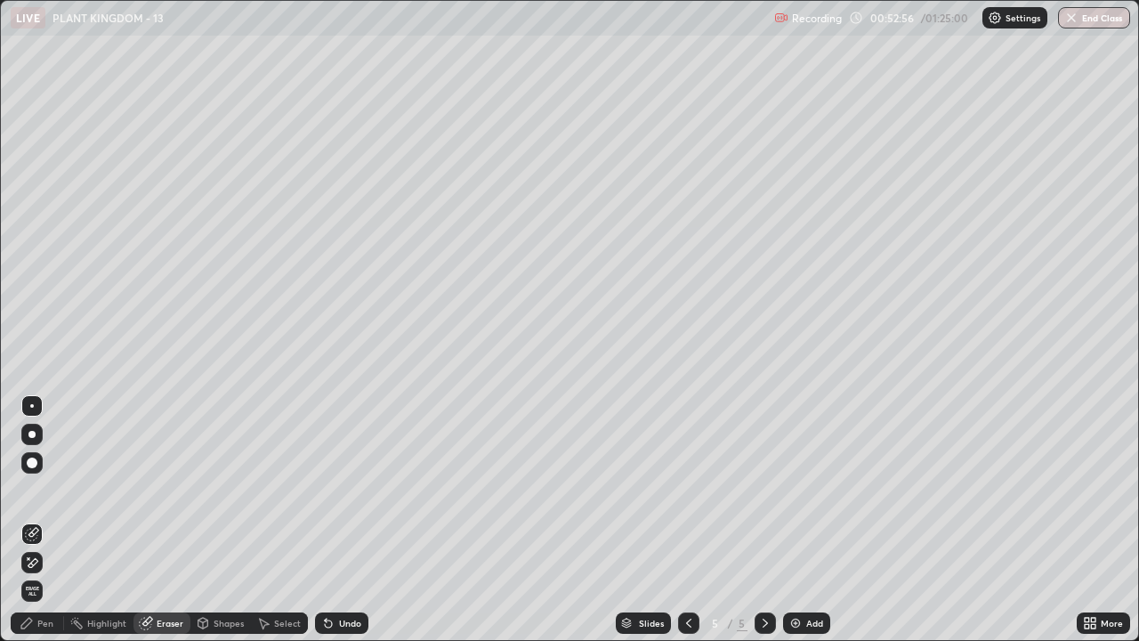
click at [29, 489] on icon at bounding box center [26, 622] width 11 height 11
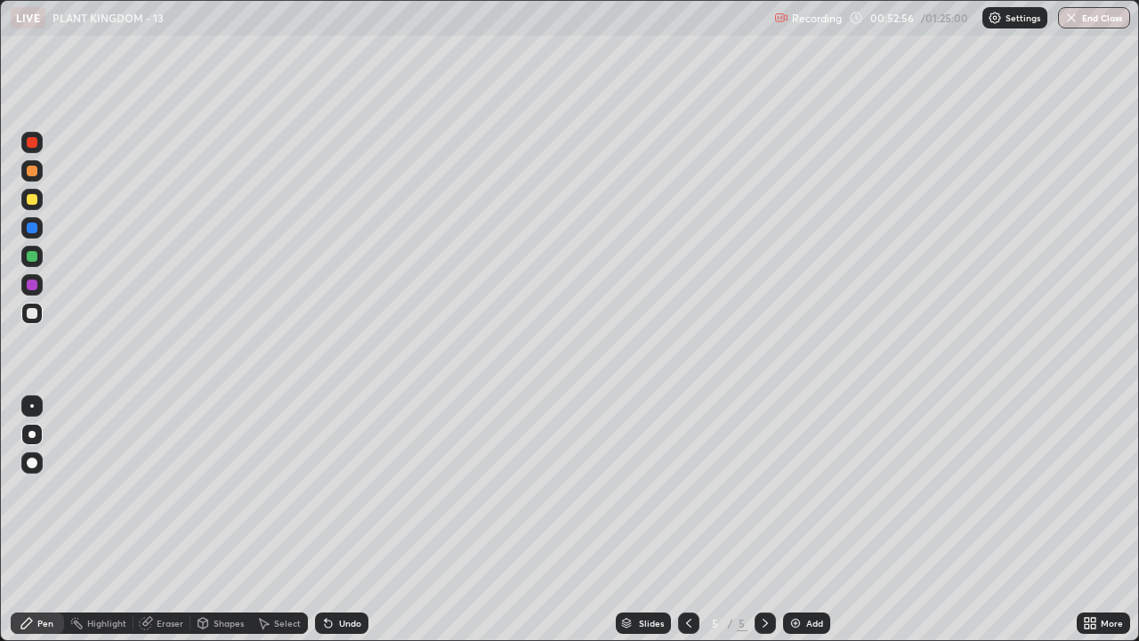
click at [29, 198] on div at bounding box center [32, 199] width 11 height 11
click at [343, 489] on div "Undo" at bounding box center [350, 622] width 22 height 9
click at [341, 489] on div "Undo" at bounding box center [350, 622] width 22 height 9
click at [30, 285] on div at bounding box center [32, 284] width 11 height 11
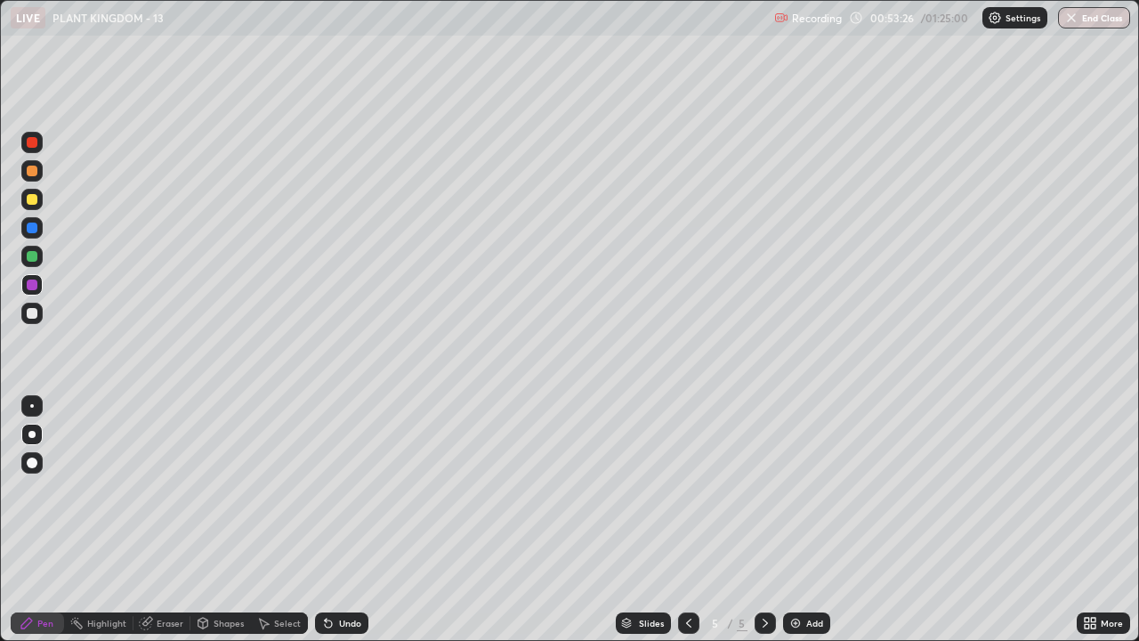
click at [339, 489] on div "Undo" at bounding box center [350, 622] width 22 height 9
click at [684, 489] on icon at bounding box center [688, 623] width 14 height 14
click at [763, 489] on icon at bounding box center [765, 623] width 14 height 14
click at [679, 489] on div at bounding box center [688, 622] width 21 height 21
click at [164, 489] on div "Eraser" at bounding box center [170, 622] width 27 height 9
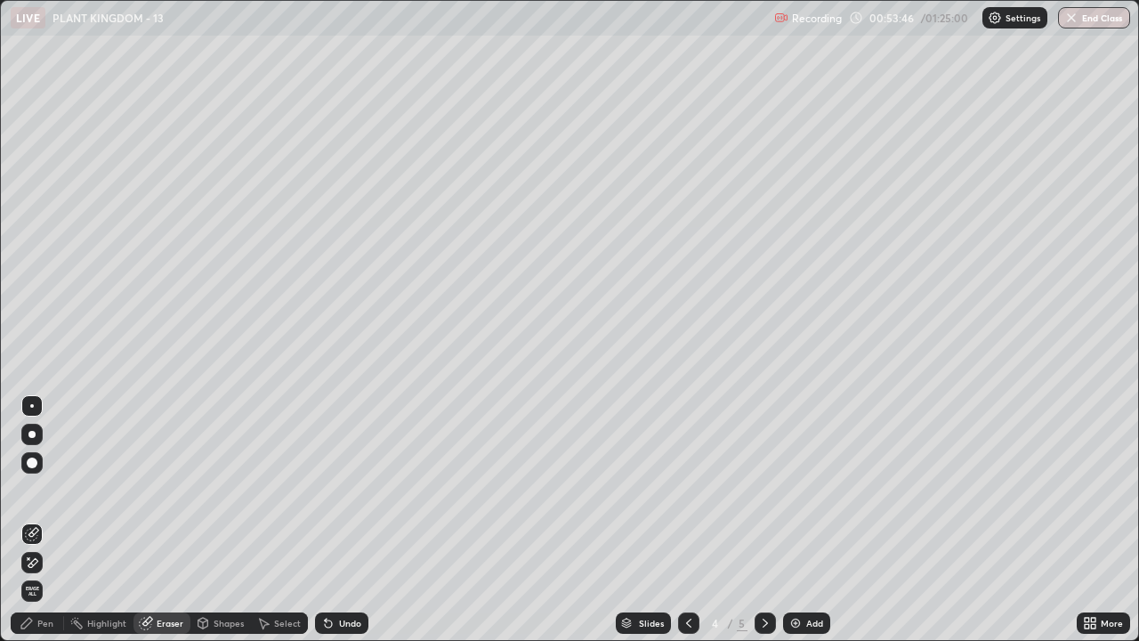
click at [47, 489] on div "Pen" at bounding box center [45, 622] width 16 height 9
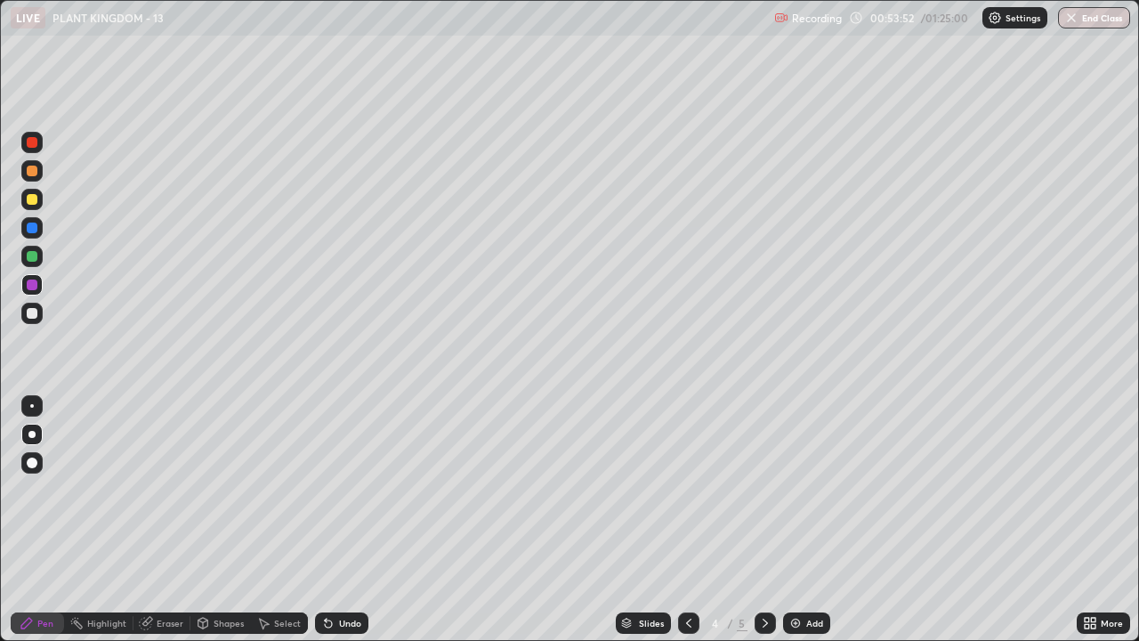
click at [29, 315] on div at bounding box center [32, 313] width 11 height 11
click at [159, 489] on div "Eraser" at bounding box center [170, 622] width 27 height 9
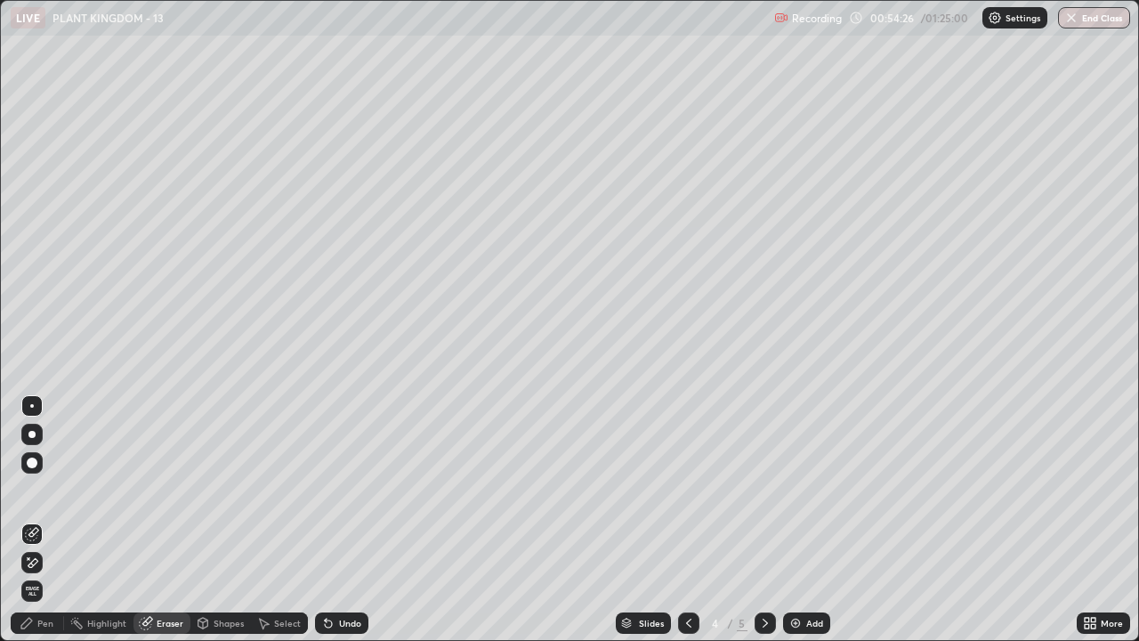
click at [58, 489] on div "Pen" at bounding box center [37, 622] width 53 height 21
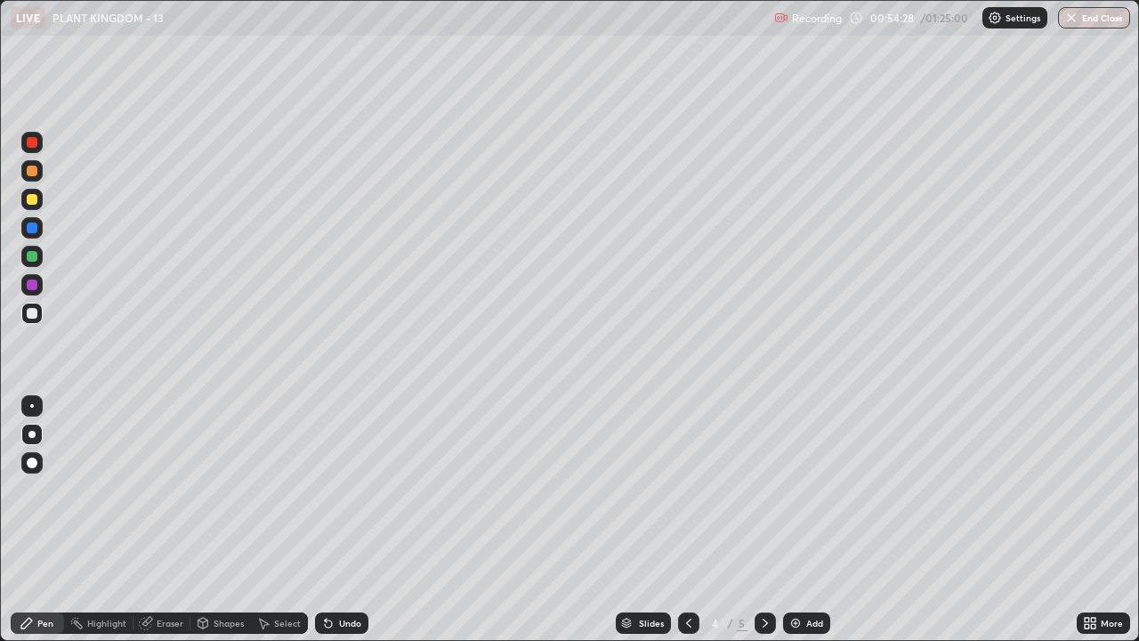
click at [30, 198] on div at bounding box center [32, 199] width 11 height 11
click at [761, 489] on icon at bounding box center [765, 623] width 14 height 14
click at [161, 489] on div "Eraser" at bounding box center [170, 622] width 27 height 9
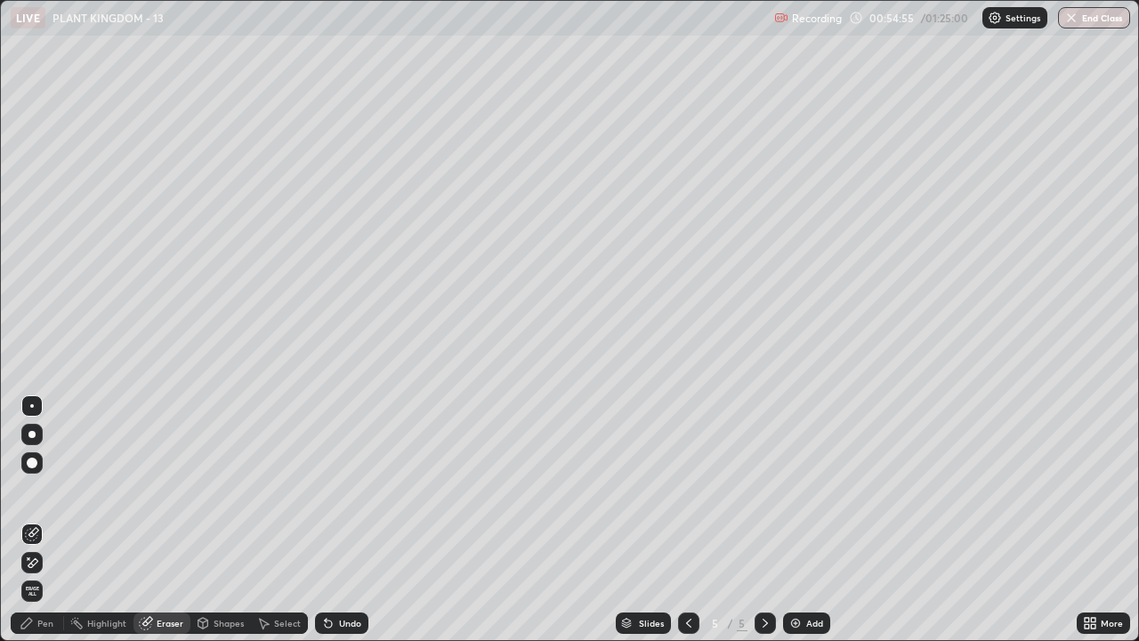
click at [30, 489] on icon at bounding box center [27, 623] width 14 height 14
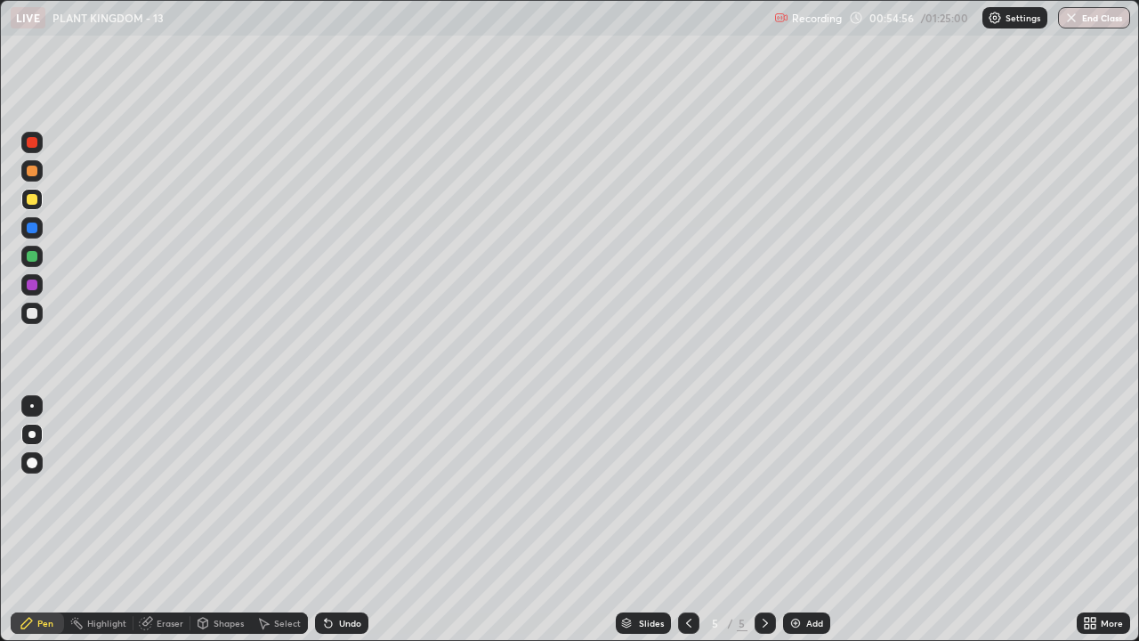
click at [33, 201] on div at bounding box center [32, 199] width 11 height 11
click at [678, 489] on div at bounding box center [688, 622] width 21 height 21
click at [762, 489] on icon at bounding box center [765, 623] width 14 height 14
click at [28, 171] on div at bounding box center [32, 170] width 11 height 11
click at [35, 314] on div at bounding box center [32, 313] width 11 height 11
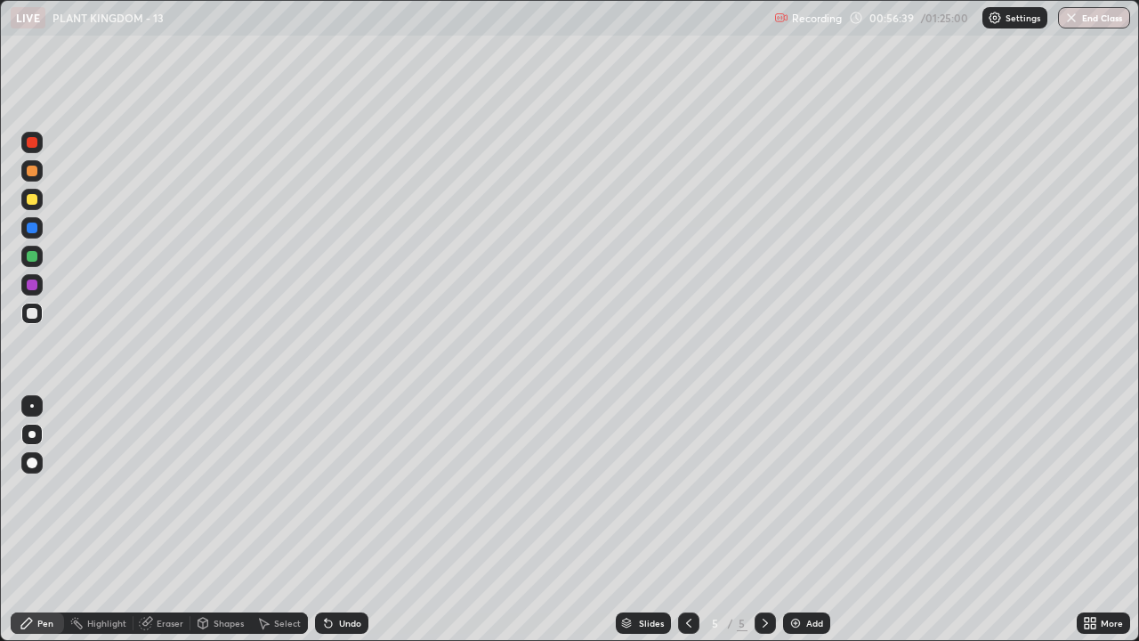
click at [32, 314] on div at bounding box center [32, 313] width 11 height 11
click at [30, 310] on div at bounding box center [32, 313] width 11 height 11
click at [23, 224] on div at bounding box center [31, 227] width 21 height 21
click at [686, 489] on icon at bounding box center [688, 623] width 14 height 14
click at [762, 489] on icon at bounding box center [765, 623] width 14 height 14
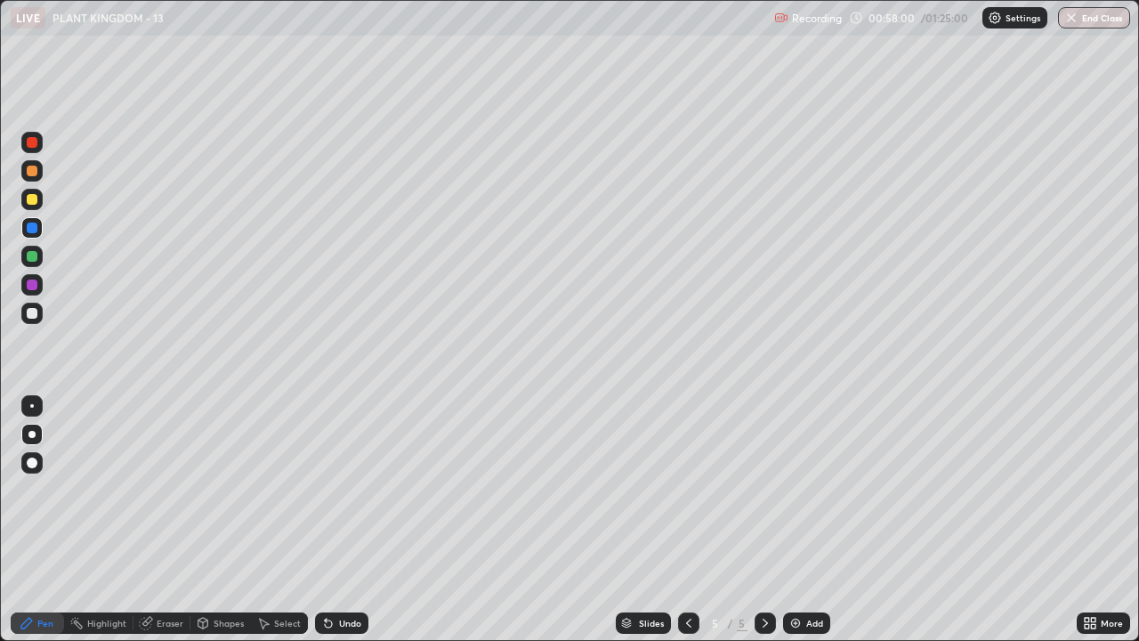
click at [36, 260] on div at bounding box center [32, 256] width 11 height 11
click at [36, 173] on div at bounding box center [32, 170] width 11 height 11
click at [33, 315] on div at bounding box center [32, 313] width 11 height 11
click at [357, 489] on div "Undo" at bounding box center [350, 622] width 22 height 9
click at [684, 489] on icon at bounding box center [688, 623] width 14 height 14
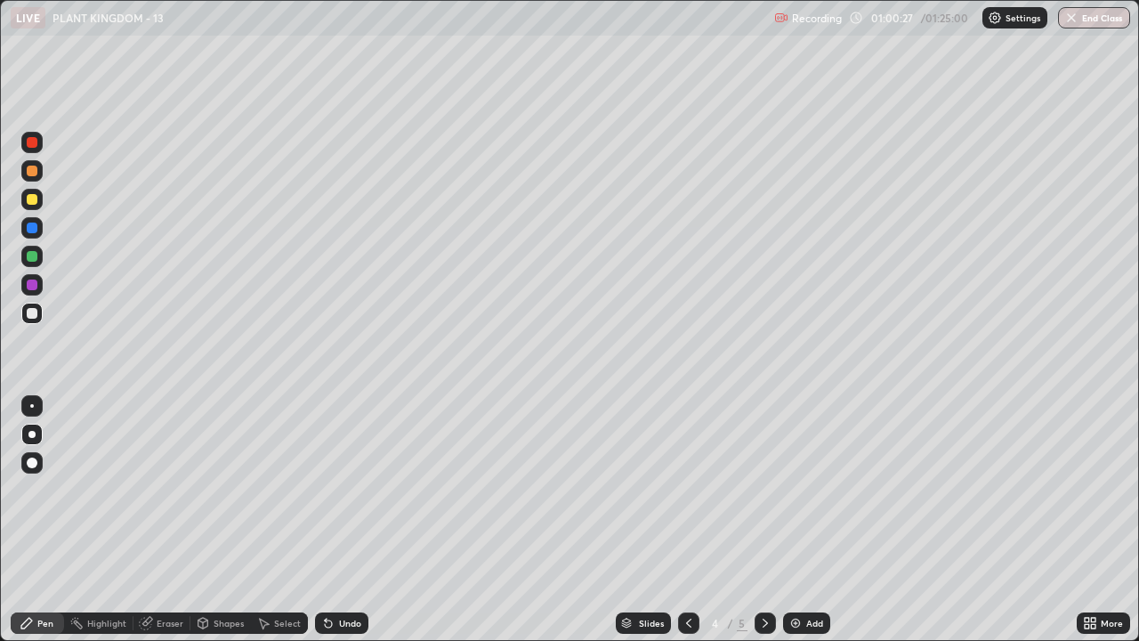
click at [762, 489] on icon at bounding box center [765, 623] width 14 height 14
click at [763, 489] on icon at bounding box center [765, 623] width 14 height 14
click at [687, 489] on icon at bounding box center [688, 623] width 14 height 14
click at [763, 489] on icon at bounding box center [765, 623] width 14 height 14
click at [34, 170] on div at bounding box center [32, 170] width 11 height 11
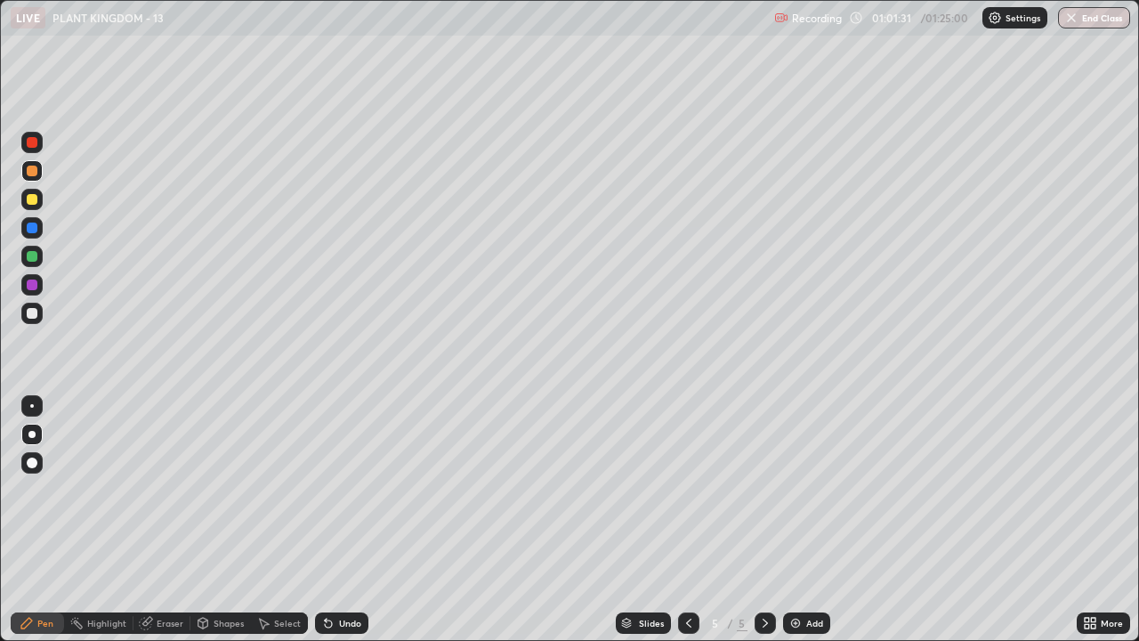
click at [762, 489] on icon at bounding box center [765, 623] width 14 height 14
click at [679, 489] on div at bounding box center [688, 622] width 21 height 21
click at [761, 489] on icon at bounding box center [765, 623] width 14 height 14
click at [763, 489] on icon at bounding box center [765, 623] width 14 height 14
click at [754, 489] on div at bounding box center [764, 622] width 21 height 21
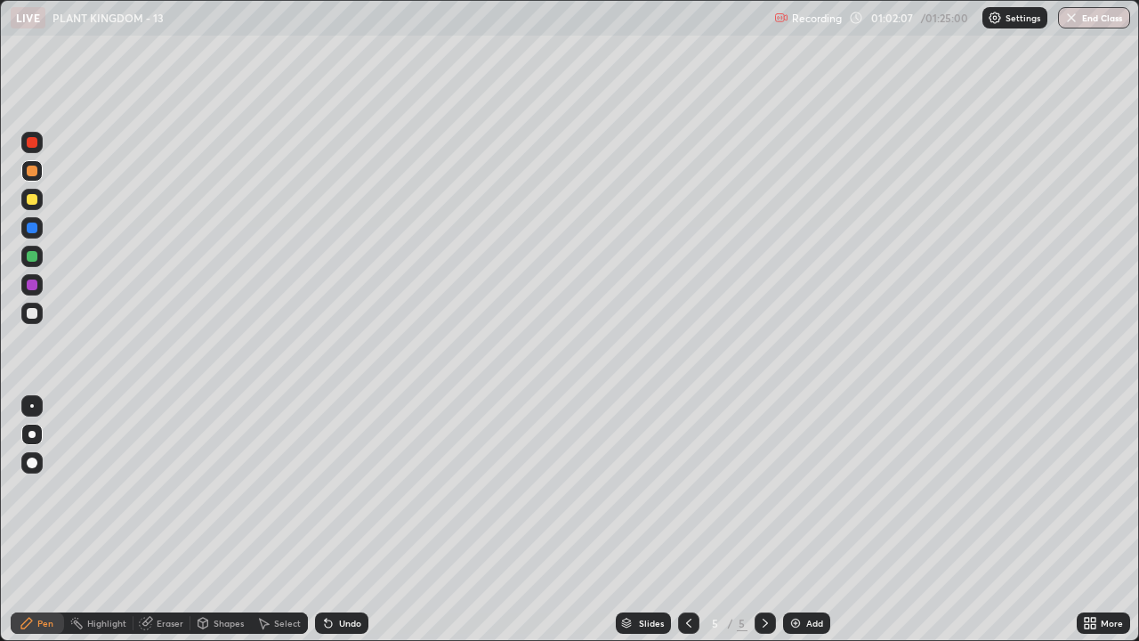
click at [763, 489] on icon at bounding box center [765, 623] width 14 height 14
click at [802, 489] on div "Add" at bounding box center [806, 622] width 47 height 21
click at [32, 168] on div at bounding box center [32, 170] width 11 height 11
click at [687, 489] on icon at bounding box center [688, 623] width 14 height 14
click at [686, 489] on icon at bounding box center [688, 623] width 14 height 14
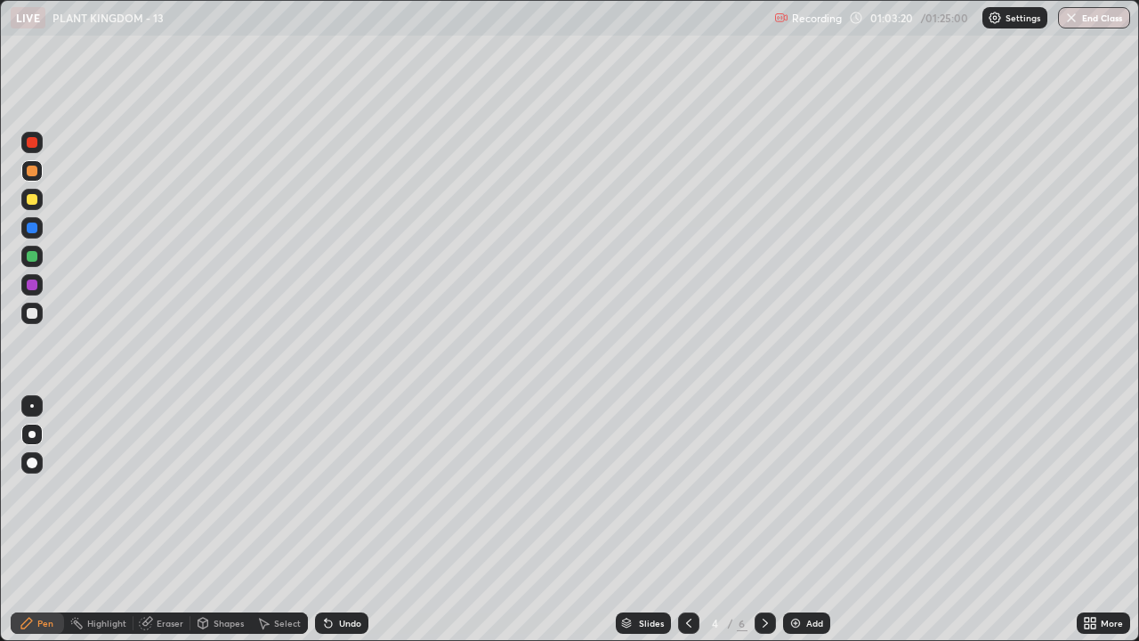
click at [763, 489] on icon at bounding box center [765, 623] width 14 height 14
click at [687, 489] on icon at bounding box center [688, 623] width 14 height 14
click at [761, 489] on icon at bounding box center [765, 623] width 14 height 14
click at [689, 489] on div at bounding box center [688, 622] width 21 height 21
click at [763, 489] on icon at bounding box center [765, 623] width 14 height 14
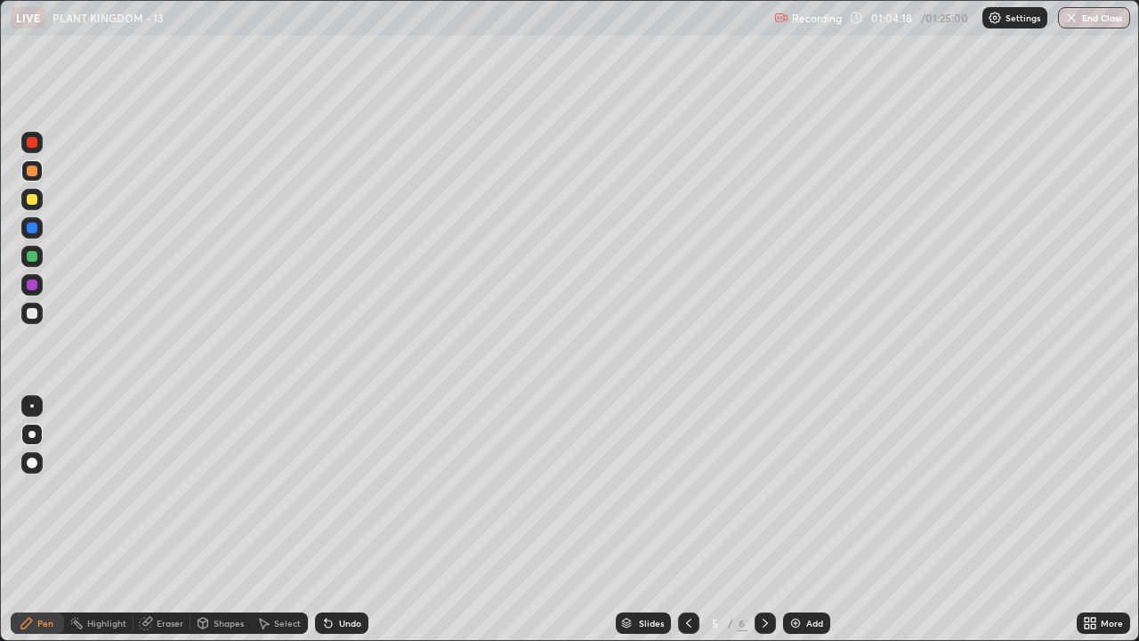
click at [762, 489] on icon at bounding box center [765, 623] width 14 height 14
click at [28, 312] on div at bounding box center [32, 313] width 11 height 11
click at [33, 206] on div at bounding box center [31, 199] width 21 height 21
click at [687, 489] on icon at bounding box center [688, 623] width 14 height 14
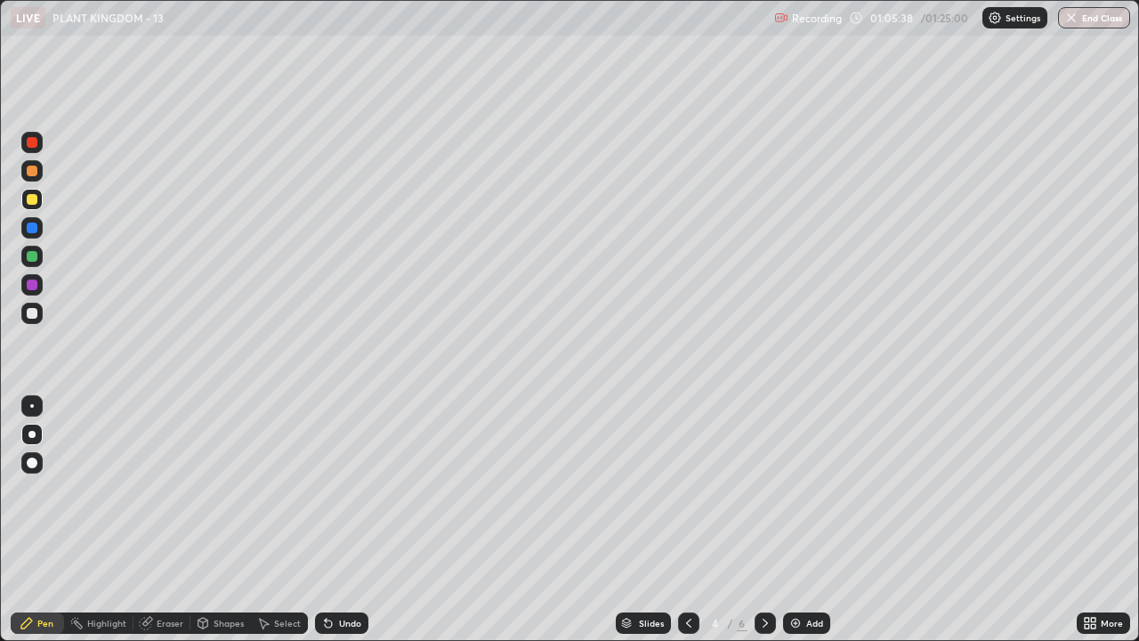
click at [763, 489] on icon at bounding box center [765, 623] width 14 height 14
click at [762, 489] on icon at bounding box center [764, 622] width 5 height 9
click at [24, 255] on div at bounding box center [31, 256] width 21 height 21
click at [344, 489] on div "Undo" at bounding box center [350, 622] width 22 height 9
click at [341, 489] on div "Undo" at bounding box center [350, 622] width 22 height 9
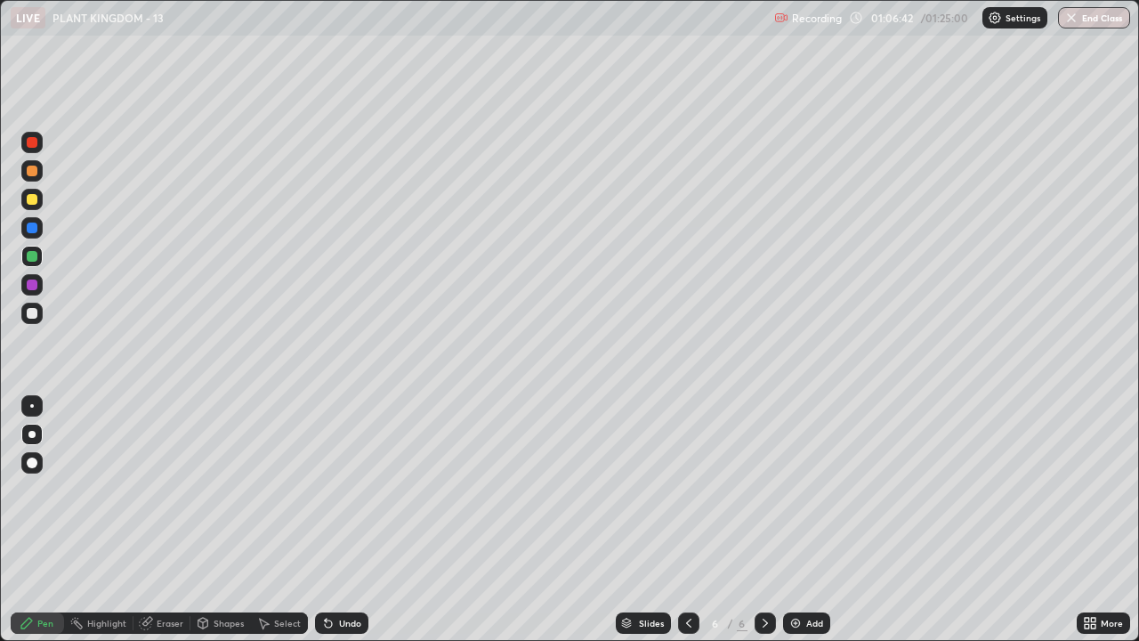
click at [31, 168] on div at bounding box center [32, 170] width 11 height 11
click at [36, 316] on div at bounding box center [32, 313] width 11 height 11
click at [28, 313] on div at bounding box center [32, 313] width 11 height 11
click at [31, 201] on div at bounding box center [32, 199] width 11 height 11
click at [801, 489] on div "Add" at bounding box center [806, 622] width 47 height 21
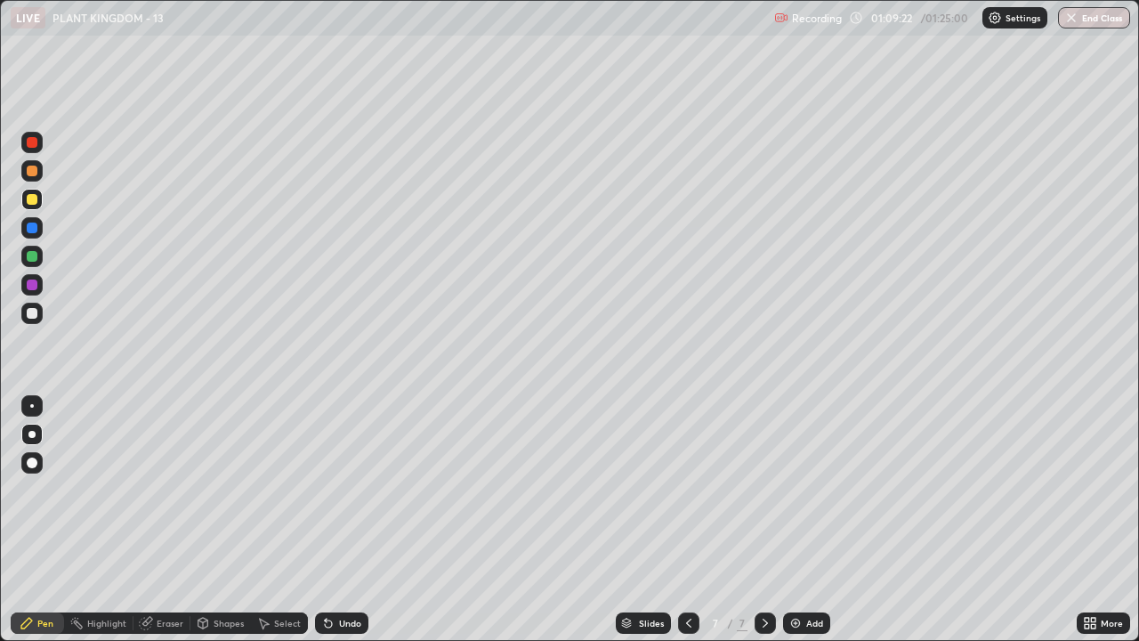
click at [31, 172] on div at bounding box center [32, 170] width 11 height 11
click at [34, 313] on div at bounding box center [32, 313] width 11 height 11
click at [33, 172] on div at bounding box center [32, 170] width 11 height 11
click at [31, 310] on div at bounding box center [32, 313] width 11 height 11
click at [30, 173] on div at bounding box center [32, 170] width 11 height 11
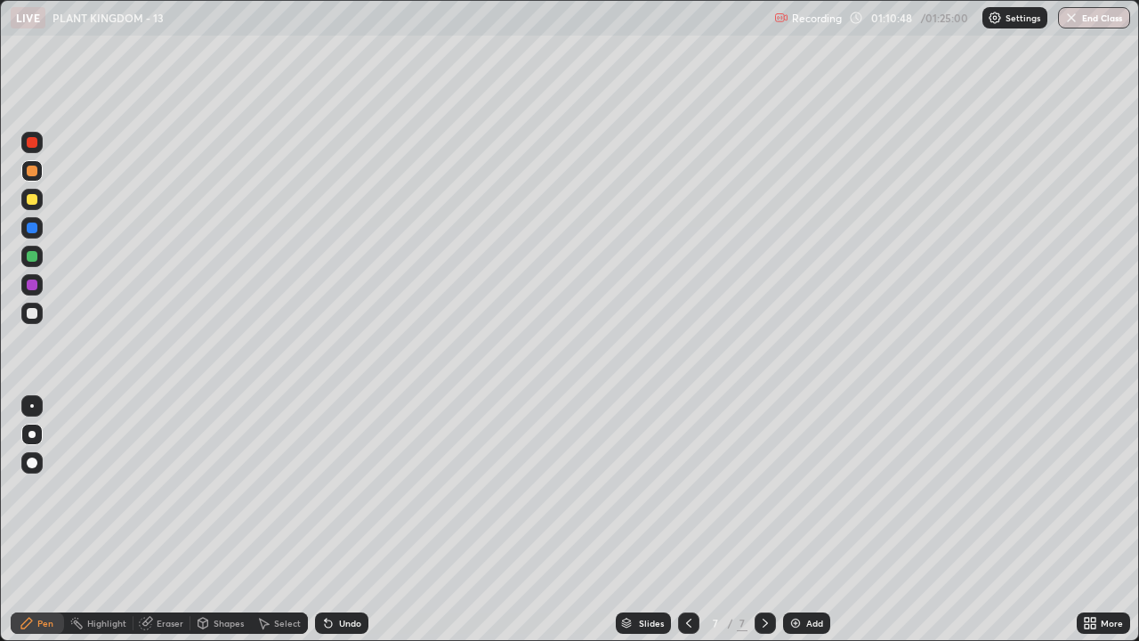
click at [32, 314] on div at bounding box center [32, 313] width 11 height 11
click at [32, 229] on div at bounding box center [32, 227] width 11 height 11
click at [32, 173] on div at bounding box center [32, 170] width 11 height 11
click at [34, 197] on div at bounding box center [32, 199] width 11 height 11
click at [681, 489] on icon at bounding box center [688, 623] width 14 height 14
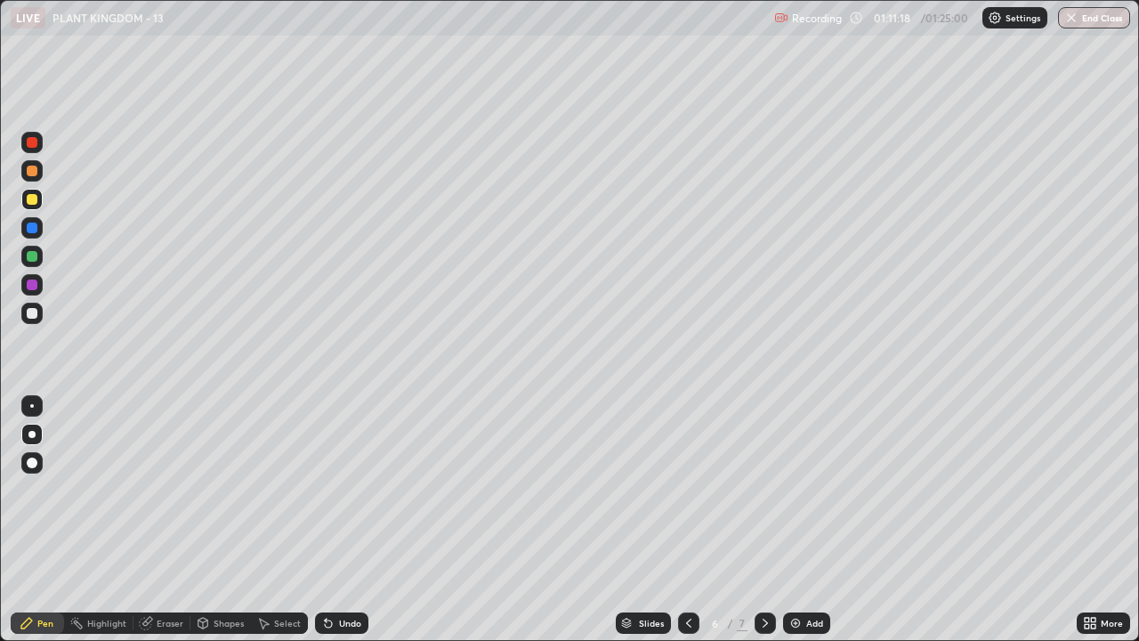
click at [689, 489] on icon at bounding box center [688, 623] width 14 height 14
click at [763, 489] on icon at bounding box center [765, 623] width 14 height 14
click at [29, 314] on div at bounding box center [32, 313] width 11 height 11
click at [287, 489] on div "Select" at bounding box center [287, 622] width 27 height 9
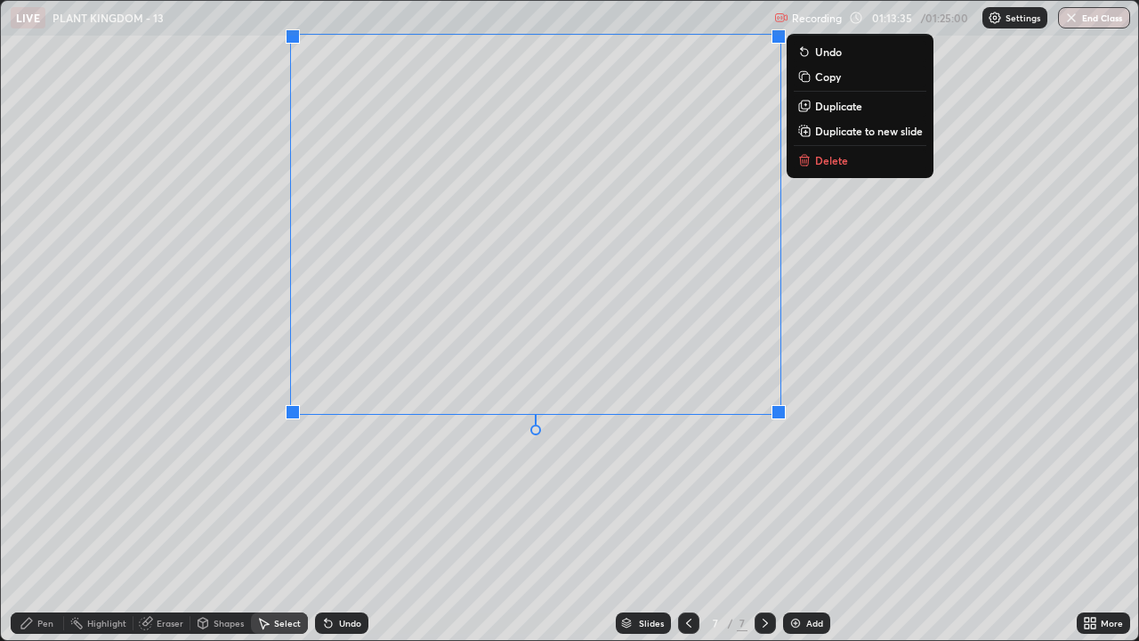
click at [403, 489] on div "0 ° Undo Copy Duplicate Duplicate to new slide Delete" at bounding box center [569, 320] width 1137 height 639
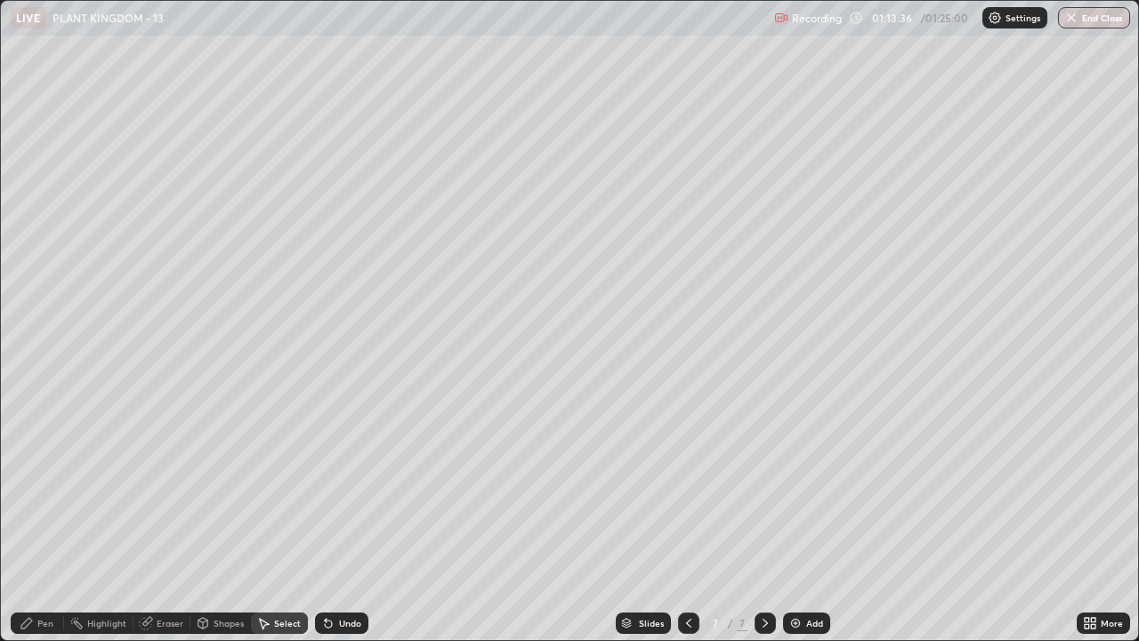
click at [40, 489] on div "Pen" at bounding box center [45, 622] width 16 height 9
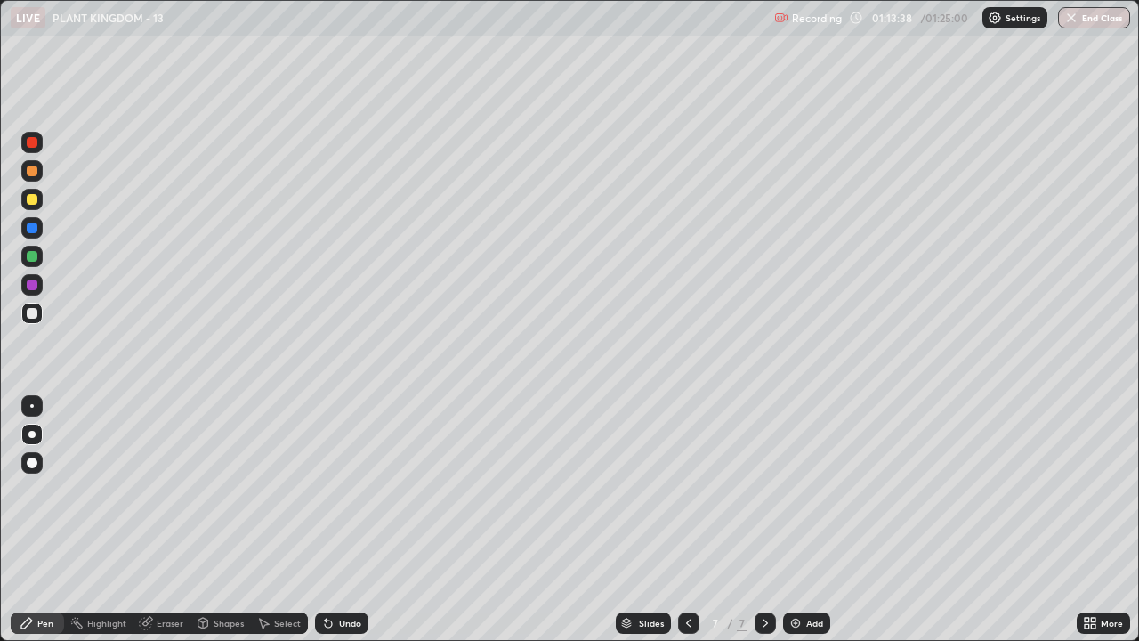
click at [29, 198] on div at bounding box center [32, 199] width 11 height 11
click at [30, 178] on div at bounding box center [31, 170] width 21 height 21
click at [687, 489] on icon at bounding box center [688, 623] width 14 height 14
click at [685, 489] on icon at bounding box center [688, 623] width 14 height 14
click at [686, 489] on icon at bounding box center [688, 622] width 5 height 9
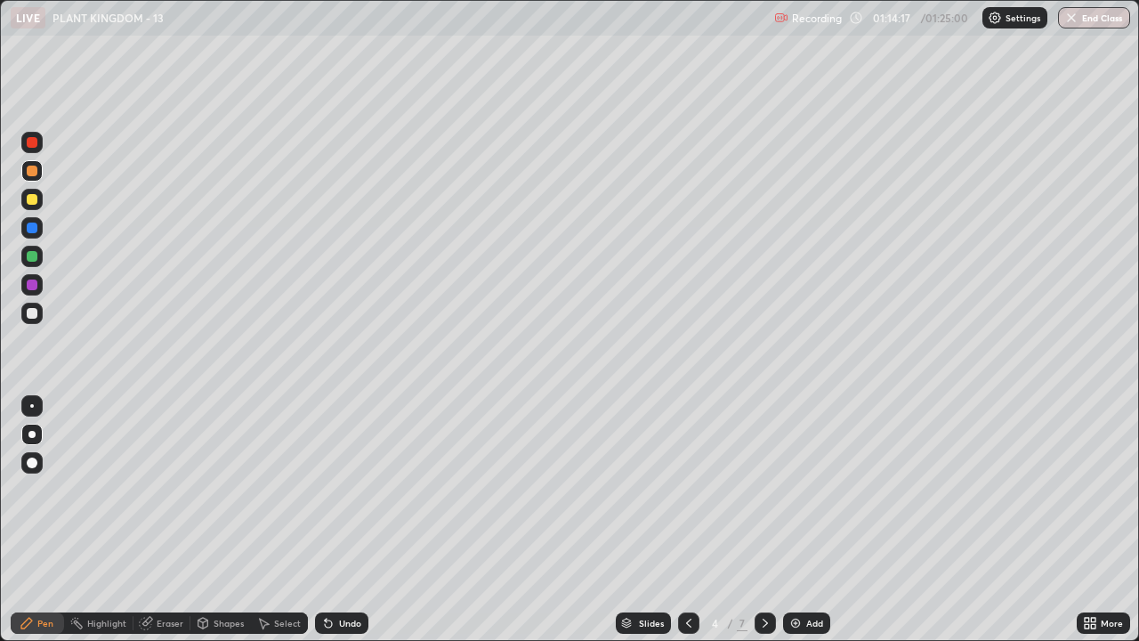
click at [763, 489] on icon at bounding box center [765, 623] width 14 height 14
click at [38, 174] on div at bounding box center [31, 170] width 21 height 21
click at [687, 489] on icon at bounding box center [688, 623] width 14 height 14
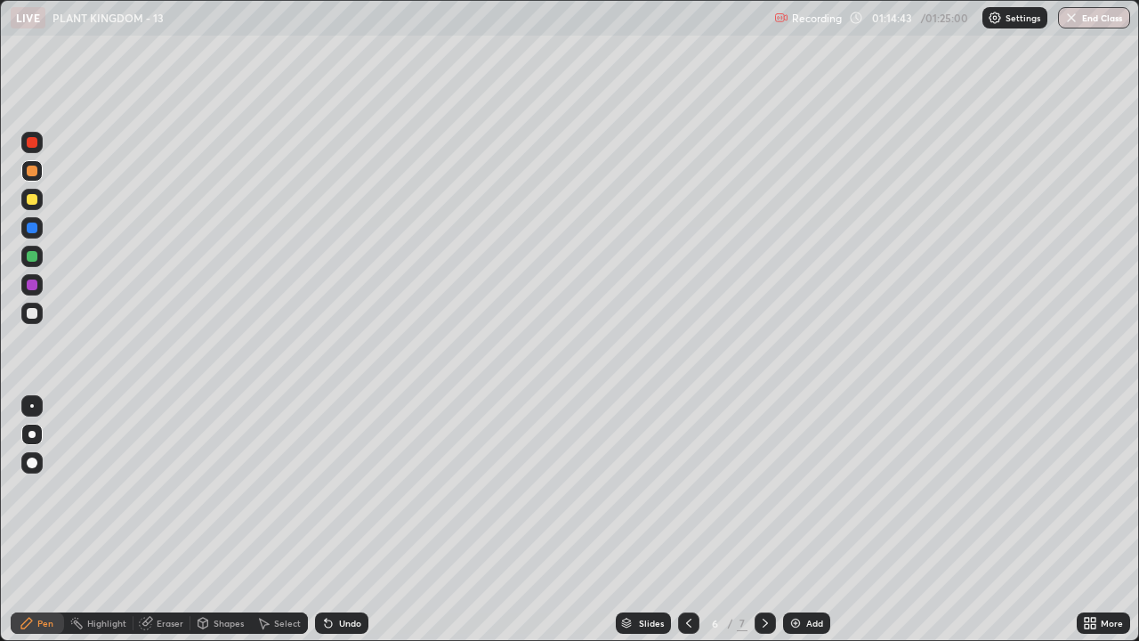
click at [684, 489] on icon at bounding box center [688, 623] width 14 height 14
click at [685, 489] on icon at bounding box center [688, 623] width 14 height 14
click at [39, 316] on div at bounding box center [31, 312] width 21 height 21
click at [762, 489] on icon at bounding box center [765, 623] width 14 height 14
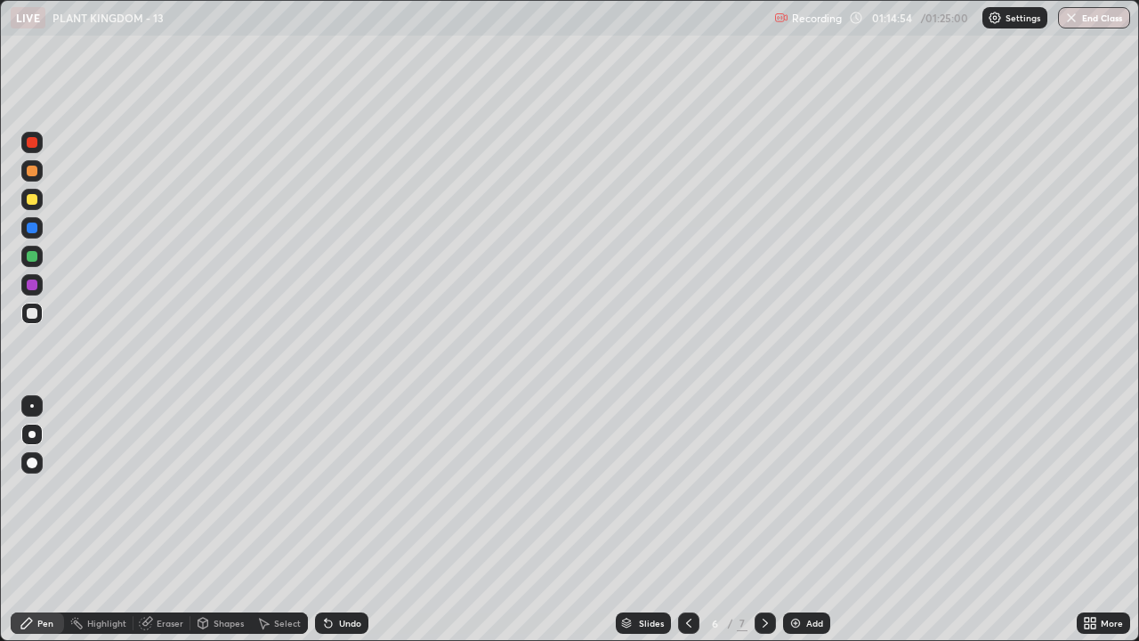
click at [762, 489] on icon at bounding box center [765, 623] width 14 height 14
click at [34, 254] on div at bounding box center [32, 256] width 11 height 11
click at [331, 489] on icon at bounding box center [328, 623] width 14 height 14
click at [687, 489] on icon at bounding box center [688, 623] width 14 height 14
click at [684, 489] on icon at bounding box center [688, 623] width 14 height 14
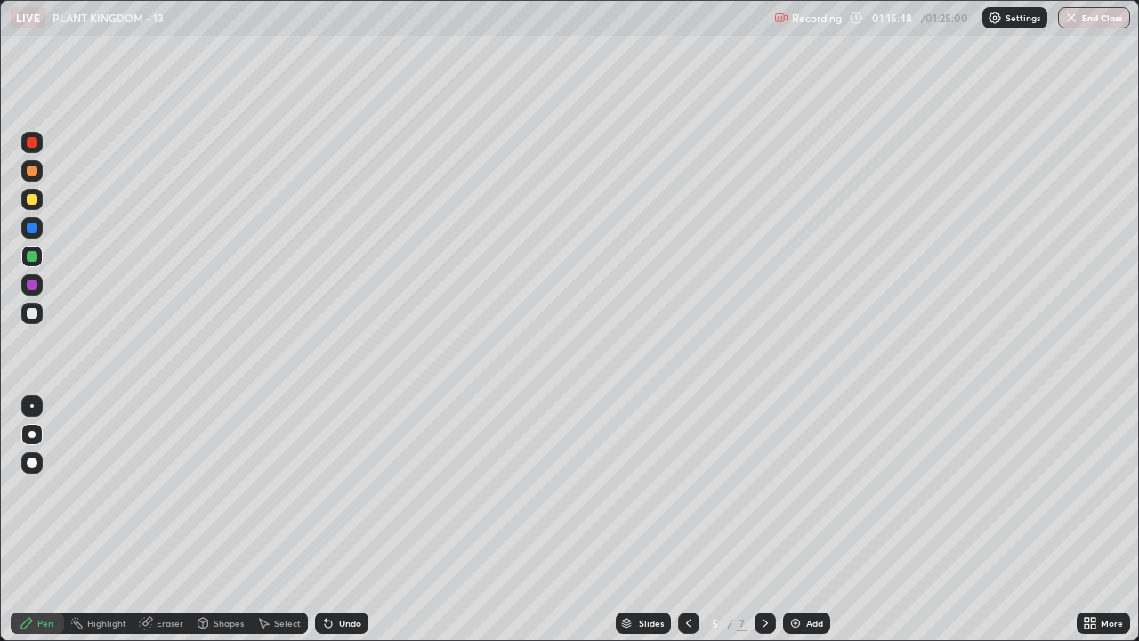
click at [686, 489] on icon at bounding box center [688, 622] width 5 height 9
click at [763, 489] on icon at bounding box center [765, 623] width 14 height 14
click at [762, 489] on icon at bounding box center [765, 623] width 14 height 14
click at [763, 489] on icon at bounding box center [765, 623] width 14 height 14
click at [29, 286] on div at bounding box center [32, 284] width 11 height 11
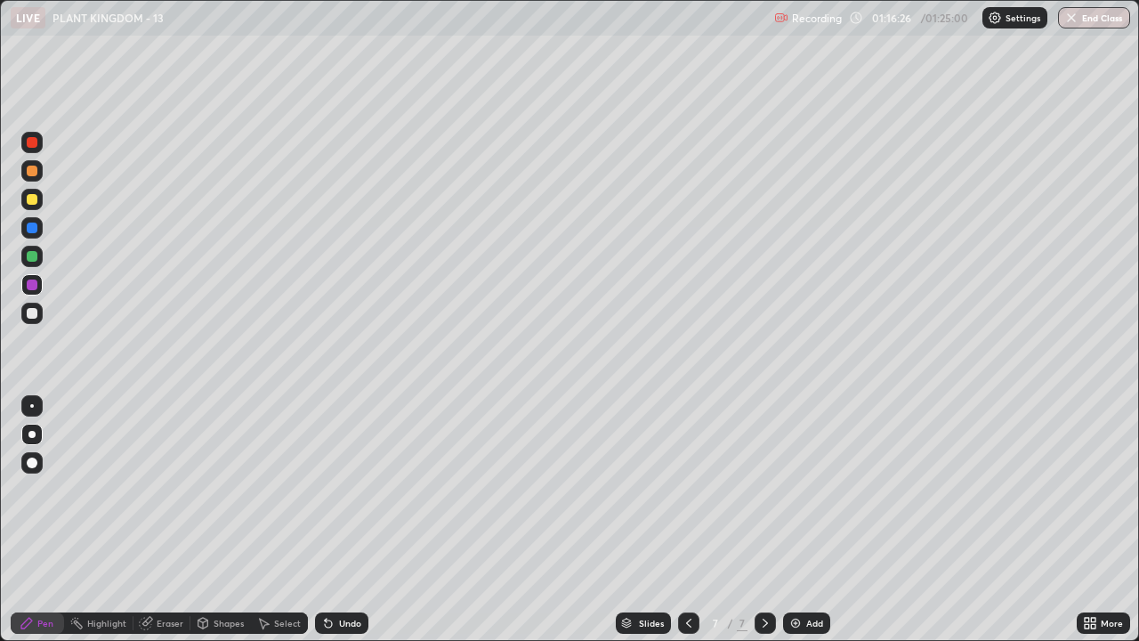
click at [686, 489] on icon at bounding box center [688, 623] width 14 height 14
click at [687, 489] on icon at bounding box center [688, 623] width 14 height 14
click at [762, 489] on icon at bounding box center [765, 623] width 14 height 14
click at [764, 489] on icon at bounding box center [764, 622] width 5 height 9
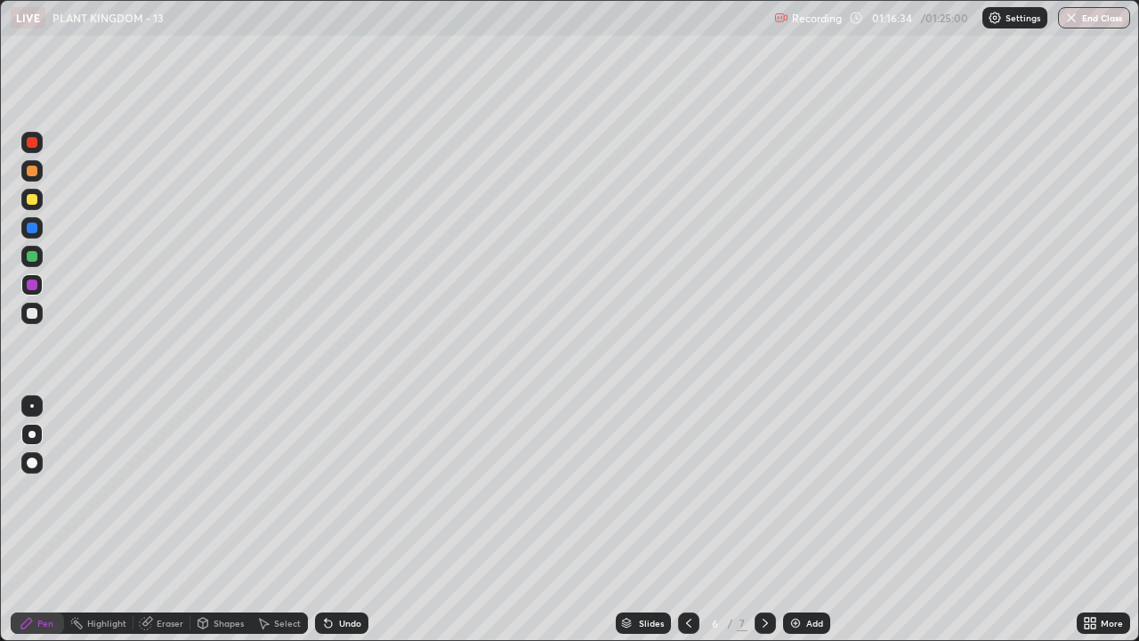
click at [763, 489] on icon at bounding box center [765, 623] width 14 height 14
click at [108, 489] on div "Highlight" at bounding box center [106, 622] width 39 height 9
click at [157, 489] on div "Eraser" at bounding box center [170, 622] width 27 height 9
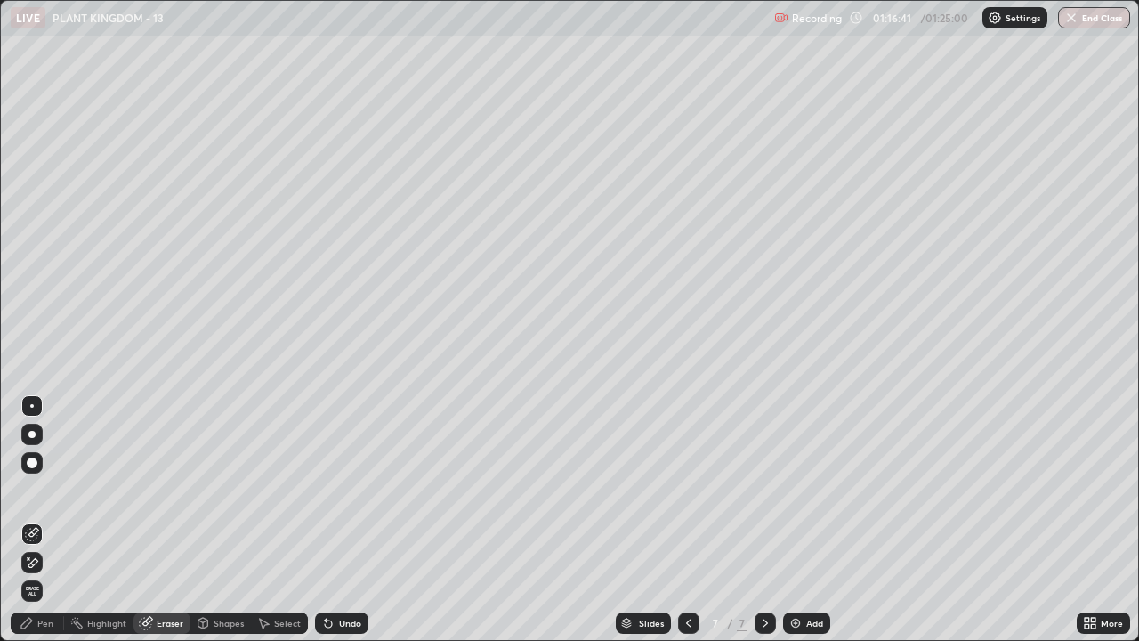
click at [49, 489] on div "Pen" at bounding box center [45, 622] width 16 height 9
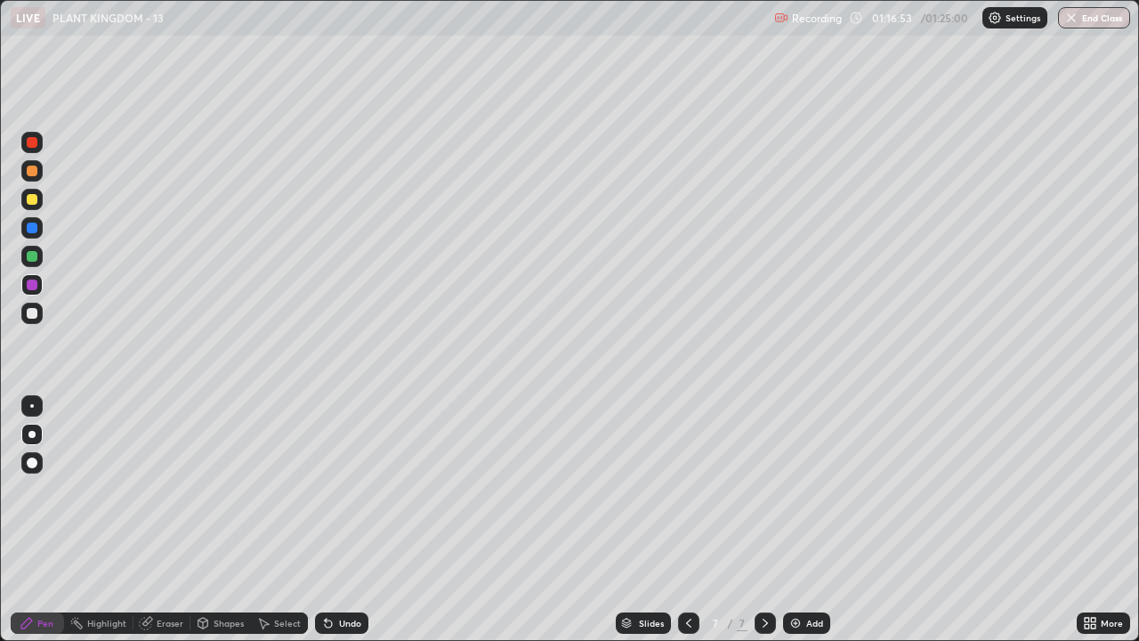
click at [679, 489] on div at bounding box center [688, 622] width 21 height 21
click at [680, 489] on div at bounding box center [688, 622] width 21 height 21
click at [687, 489] on icon at bounding box center [688, 623] width 14 height 14
click at [761, 489] on icon at bounding box center [765, 623] width 14 height 14
click at [763, 489] on icon at bounding box center [765, 623] width 14 height 14
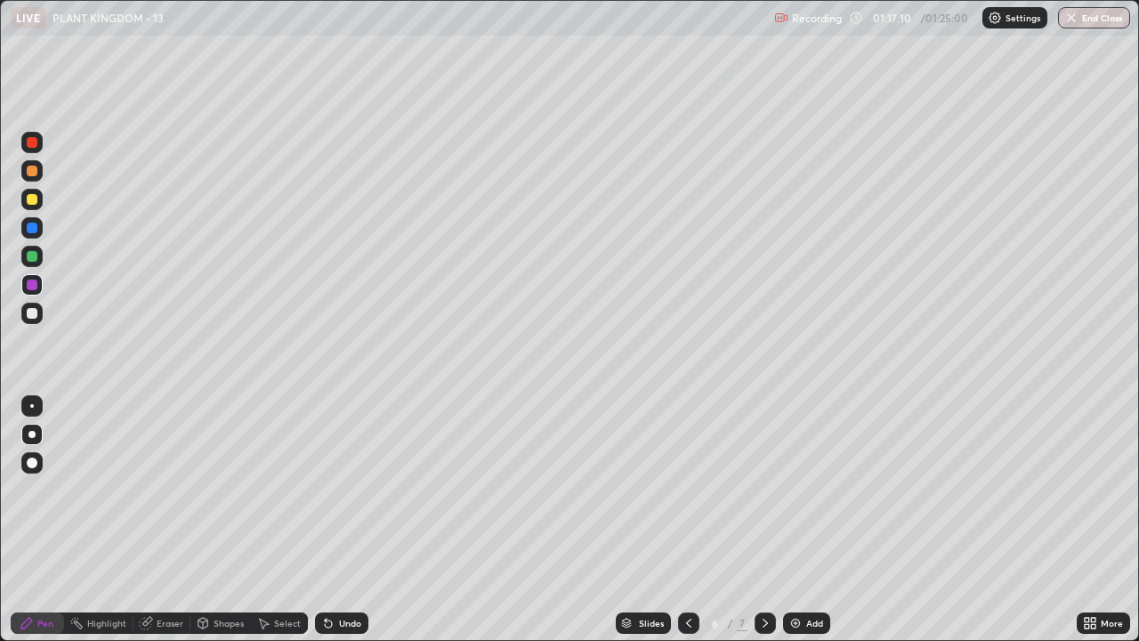
click at [762, 489] on icon at bounding box center [765, 623] width 14 height 14
click at [763, 489] on icon at bounding box center [765, 623] width 14 height 14
click at [34, 254] on div at bounding box center [32, 256] width 11 height 11
click at [29, 207] on div at bounding box center [31, 199] width 21 height 21
click at [796, 489] on img at bounding box center [795, 623] width 14 height 14
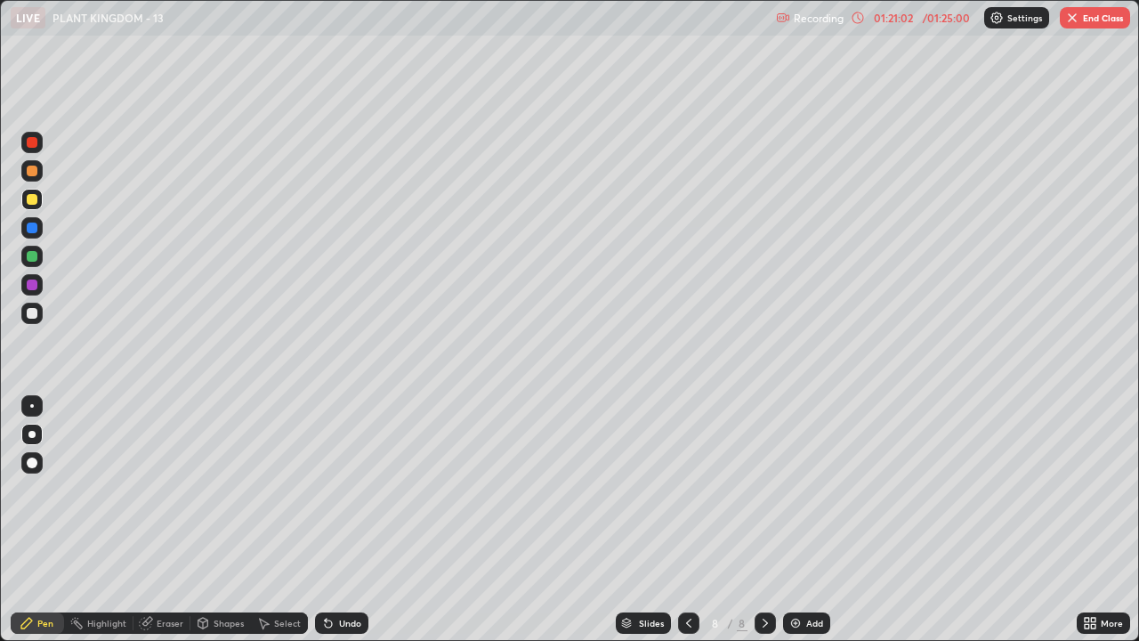
click at [914, 18] on div "01:21:02" at bounding box center [893, 17] width 50 height 11
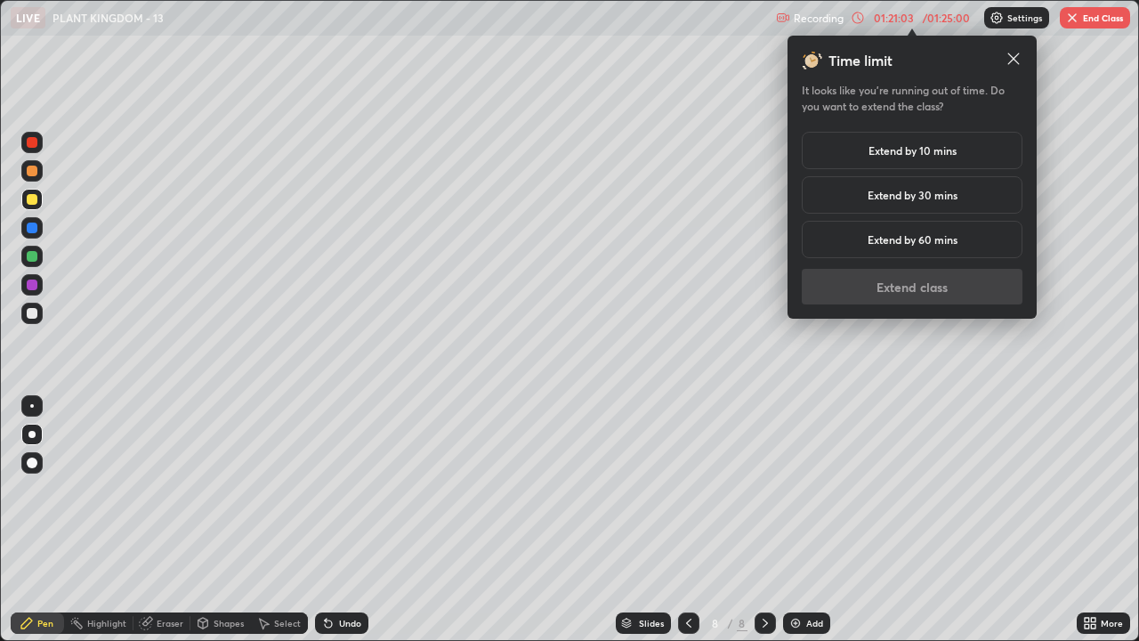
click at [890, 151] on h5 "Extend by 10 mins" at bounding box center [912, 150] width 88 height 16
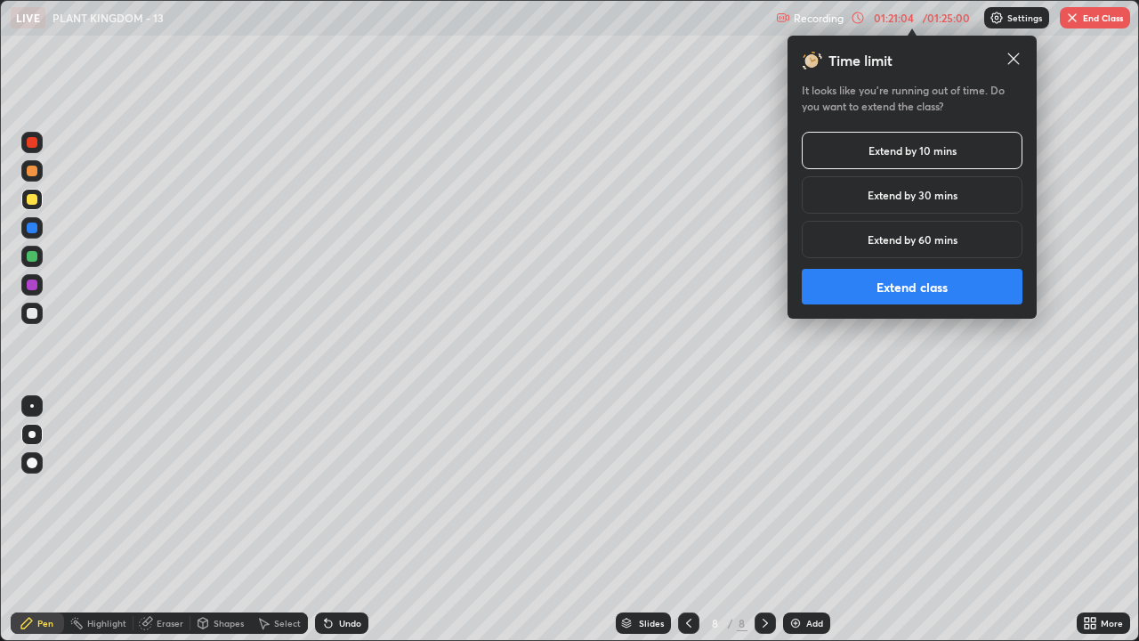
click at [883, 293] on button "Extend class" at bounding box center [912, 287] width 221 height 36
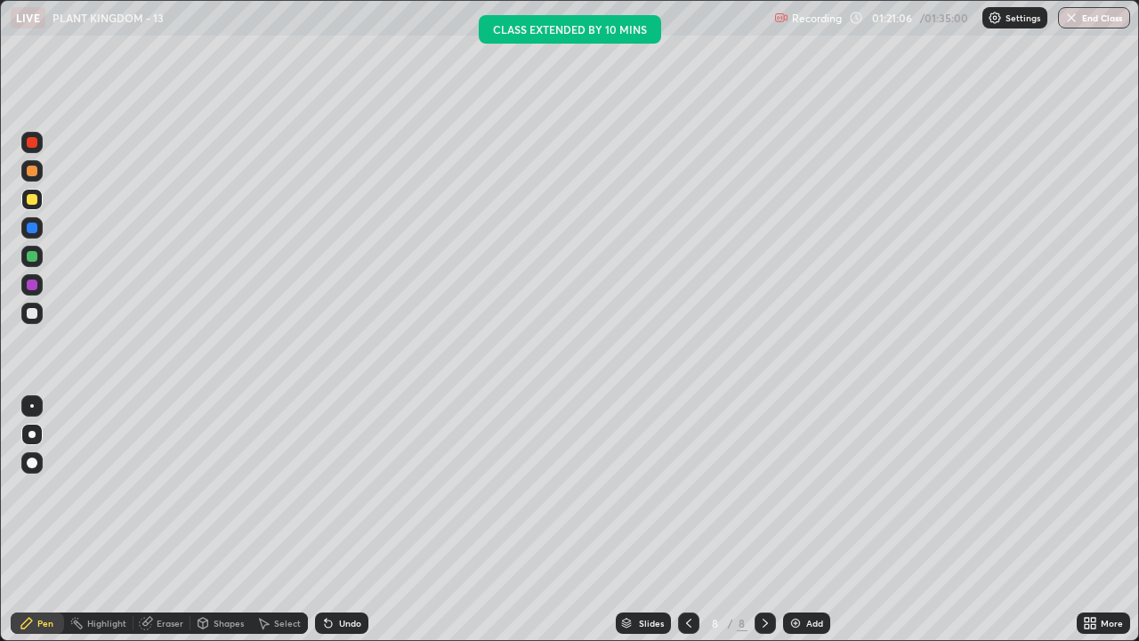
click at [36, 173] on div at bounding box center [32, 170] width 11 height 11
click at [32, 314] on div at bounding box center [32, 313] width 11 height 11
click at [32, 172] on div at bounding box center [32, 170] width 11 height 11
click at [33, 206] on div at bounding box center [31, 199] width 21 height 21
click at [33, 166] on div at bounding box center [32, 170] width 11 height 11
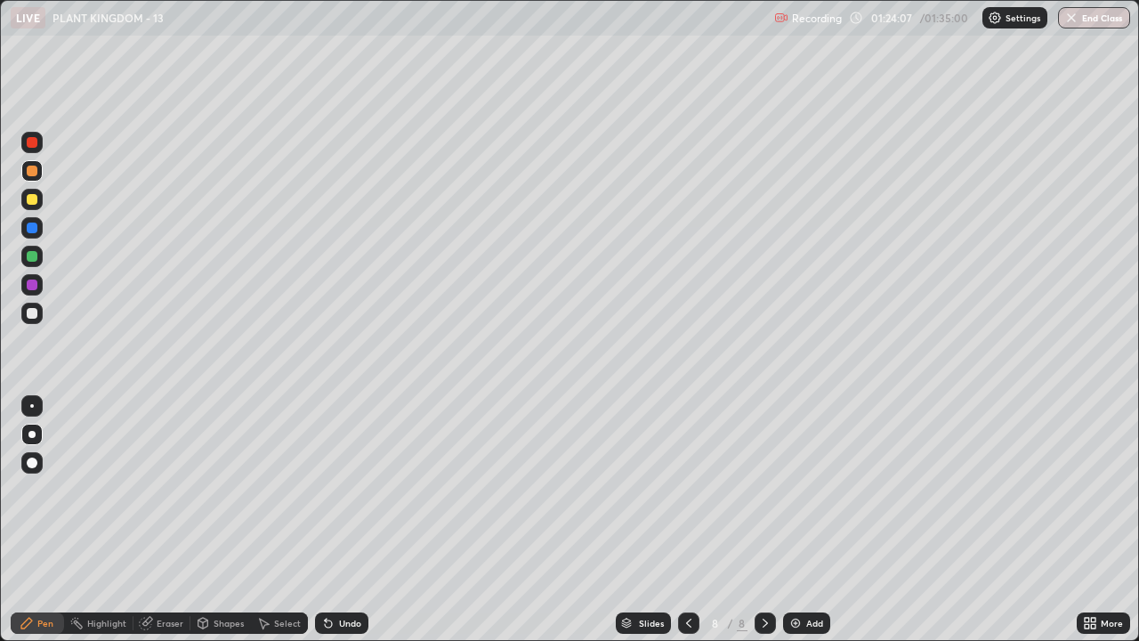
click at [34, 173] on div at bounding box center [32, 170] width 11 height 11
click at [31, 314] on div at bounding box center [32, 313] width 11 height 11
click at [29, 171] on div at bounding box center [32, 170] width 11 height 11
click at [30, 311] on div at bounding box center [32, 313] width 11 height 11
click at [29, 174] on div at bounding box center [32, 170] width 11 height 11
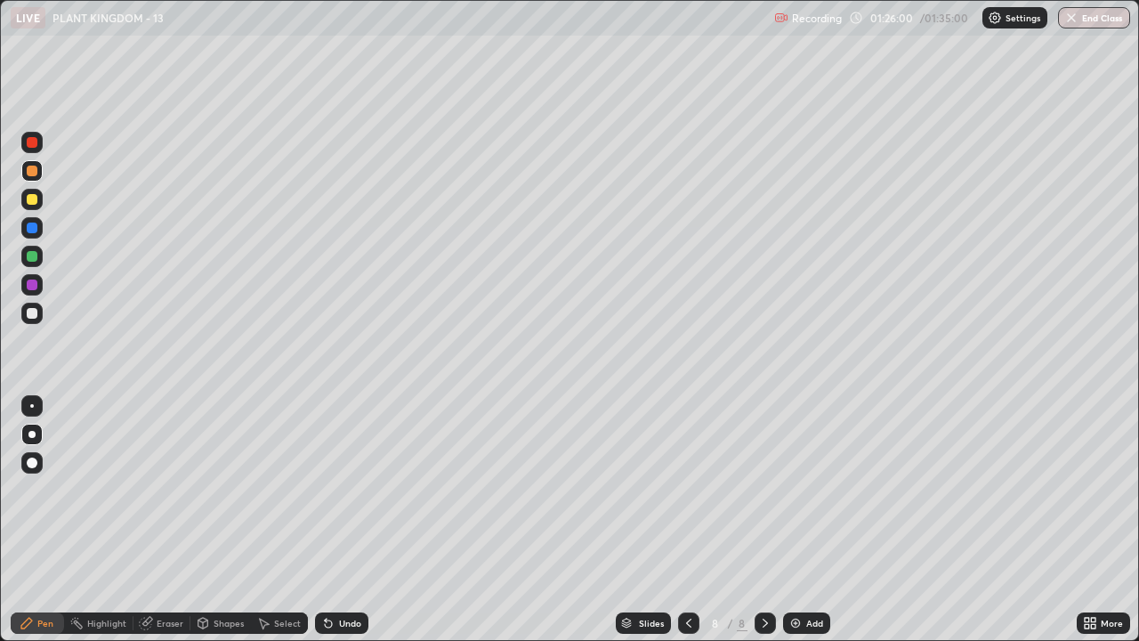
click at [35, 315] on div at bounding box center [32, 313] width 11 height 11
click at [349, 489] on div "Undo" at bounding box center [350, 622] width 22 height 9
click at [345, 489] on div "Undo" at bounding box center [350, 622] width 22 height 9
click at [687, 489] on icon at bounding box center [688, 623] width 14 height 14
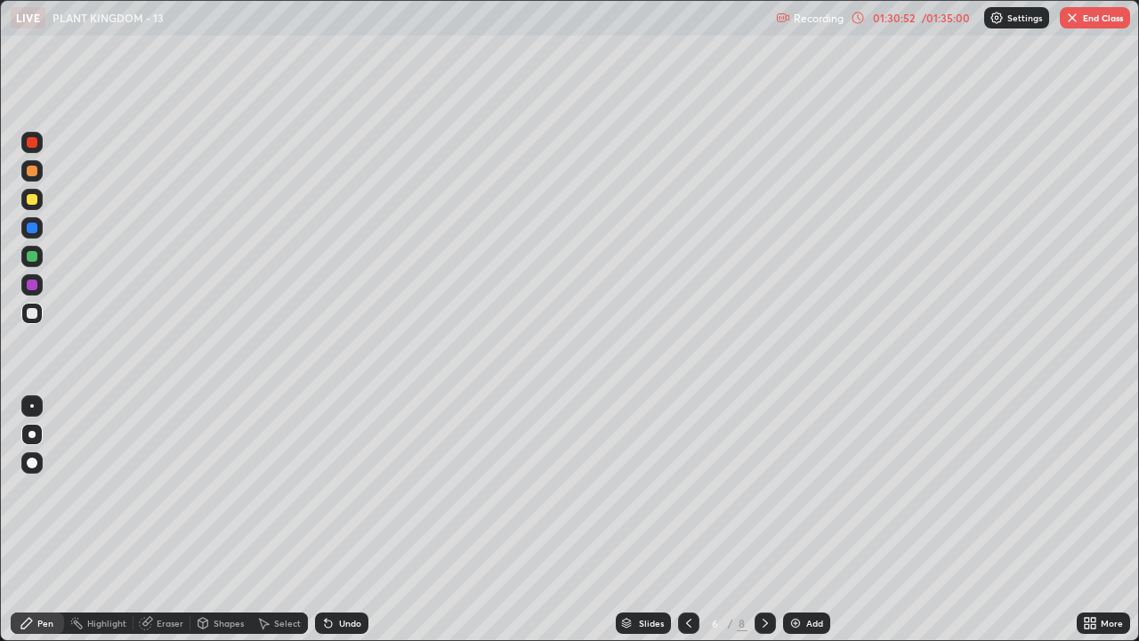
click at [687, 489] on icon at bounding box center [688, 623] width 14 height 14
click at [763, 489] on icon at bounding box center [765, 623] width 14 height 14
click at [687, 489] on icon at bounding box center [688, 623] width 14 height 14
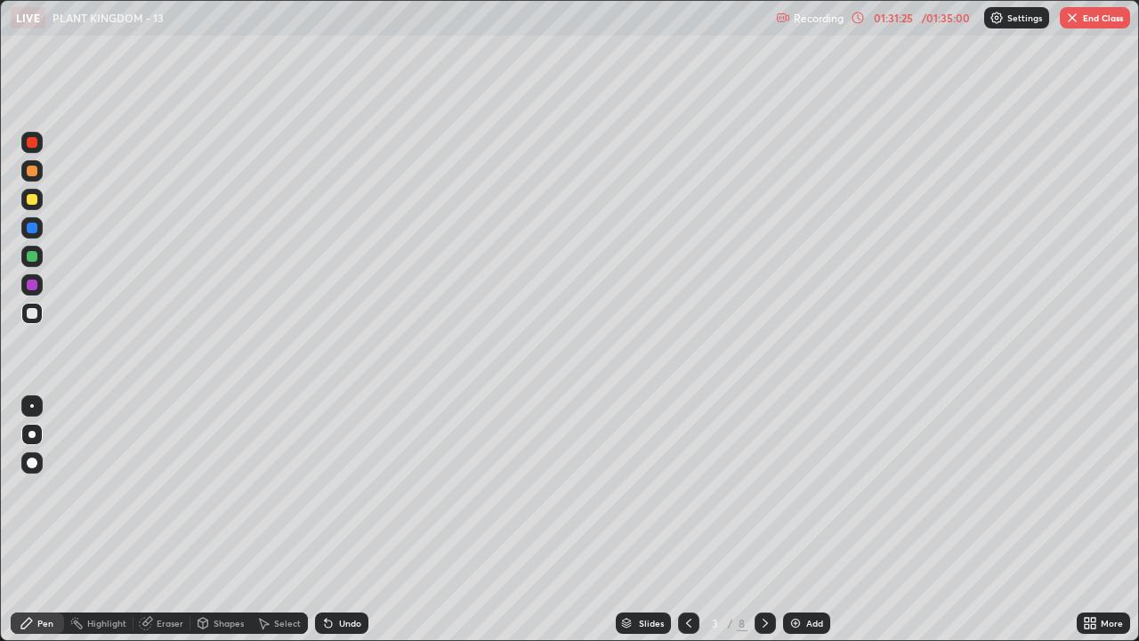
click at [1106, 20] on button "End Class" at bounding box center [1095, 17] width 70 height 21
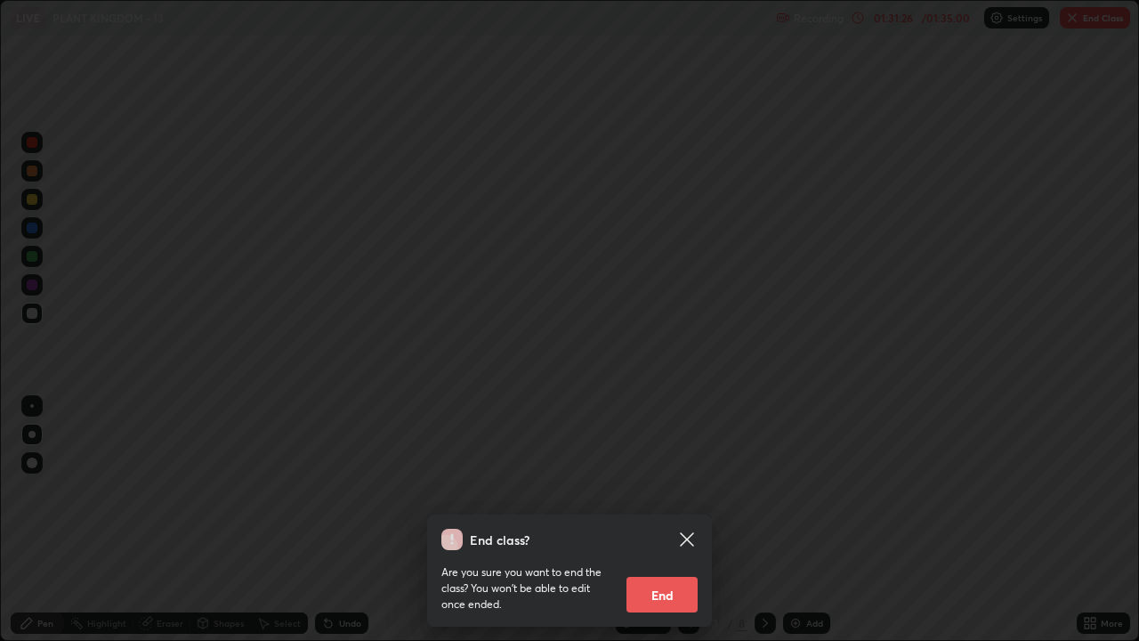
click at [658, 489] on button "End" at bounding box center [661, 595] width 71 height 36
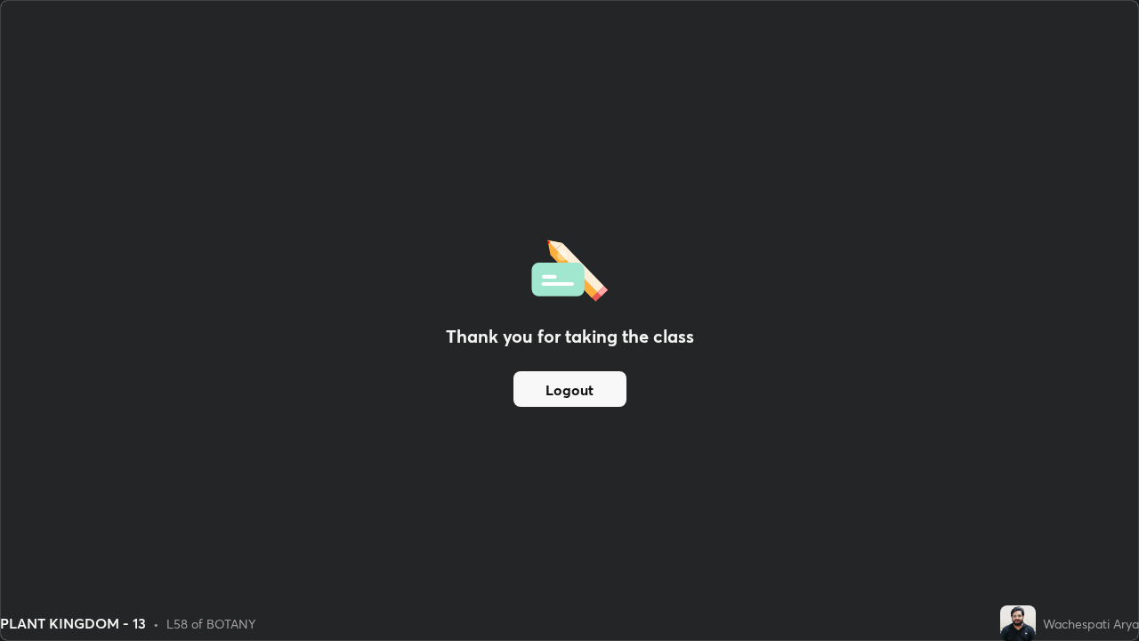
click at [579, 380] on button "Logout" at bounding box center [569, 389] width 113 height 36
click at [551, 384] on button "Logout" at bounding box center [569, 389] width 113 height 36
click at [554, 385] on button "Logout" at bounding box center [569, 389] width 113 height 36
click at [556, 386] on button "Logout" at bounding box center [569, 389] width 113 height 36
click at [561, 393] on button "Logout" at bounding box center [569, 389] width 113 height 36
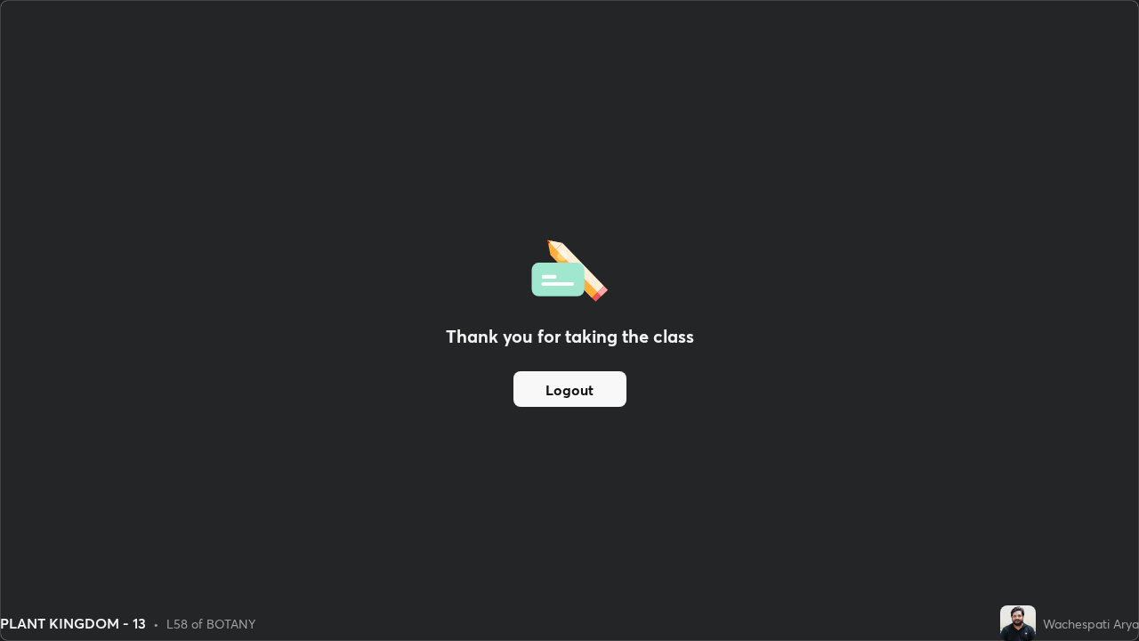
click at [566, 398] on button "Logout" at bounding box center [569, 389] width 113 height 36
click at [572, 399] on button "Logout" at bounding box center [569, 389] width 113 height 36
click at [580, 393] on button "Logout" at bounding box center [569, 389] width 113 height 36
click at [601, 392] on button "Logout" at bounding box center [569, 389] width 113 height 36
